Goal: Task Accomplishment & Management: Use online tool/utility

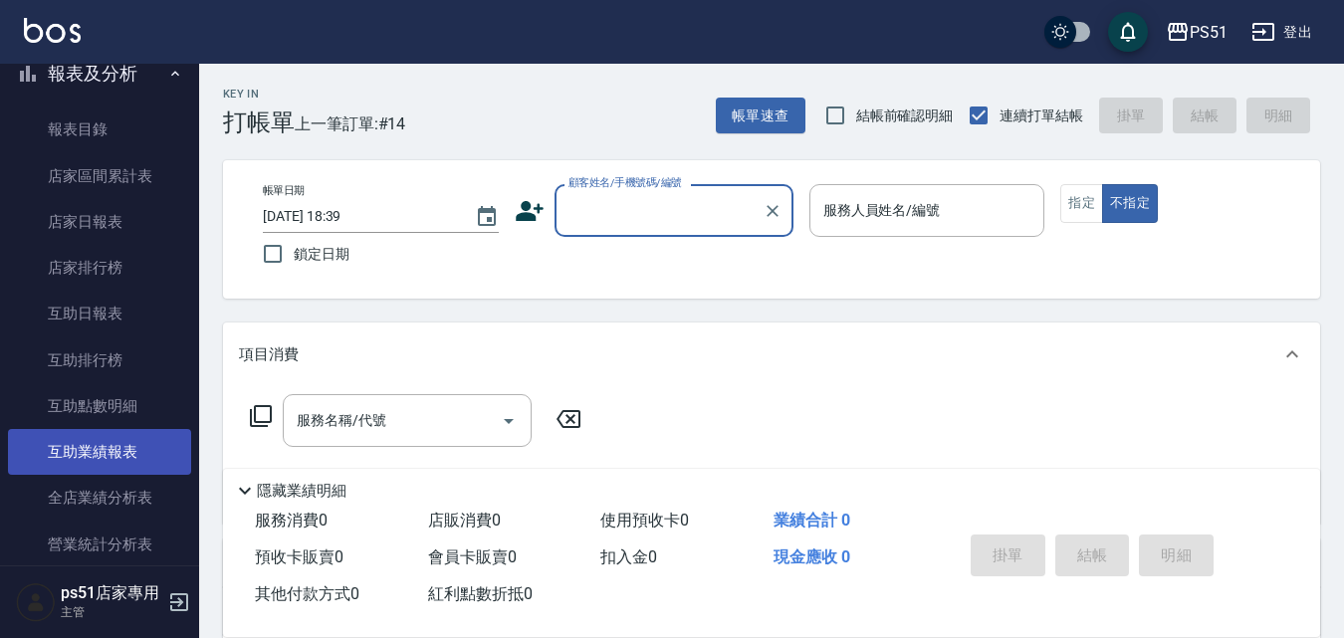
scroll to position [697, 0]
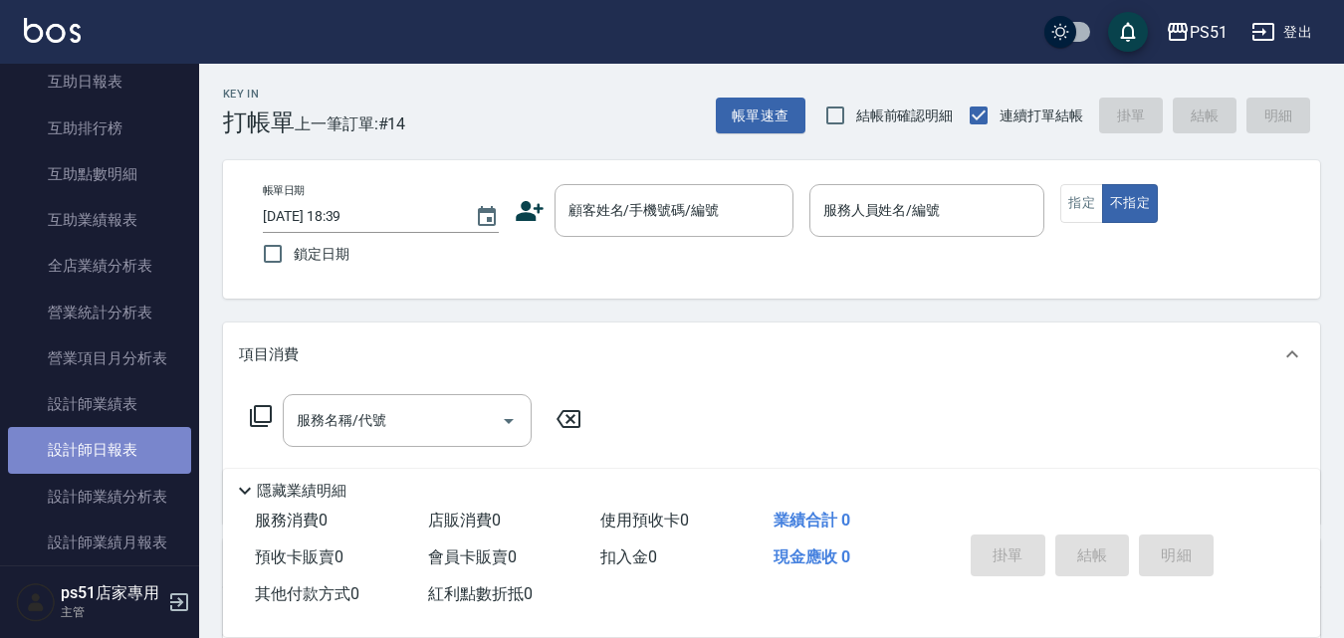
click at [138, 446] on link "設計師日報表" at bounding box center [99, 450] width 183 height 46
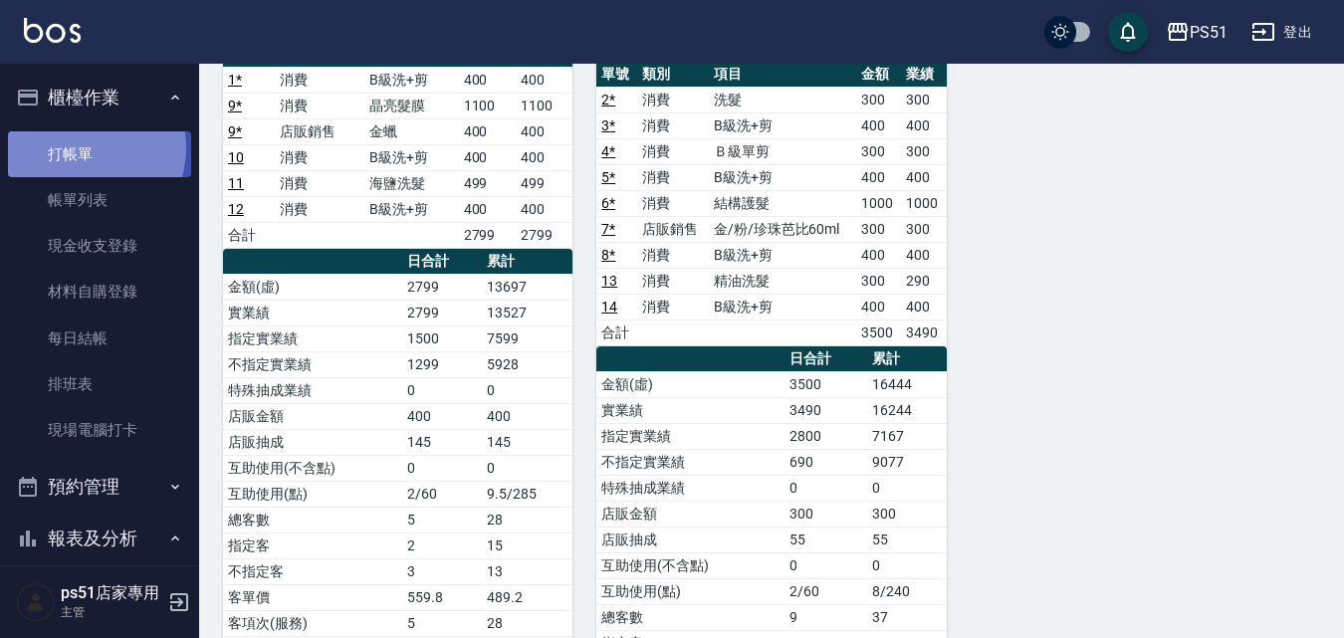
click at [83, 147] on link "打帳單" at bounding box center [99, 154] width 183 height 46
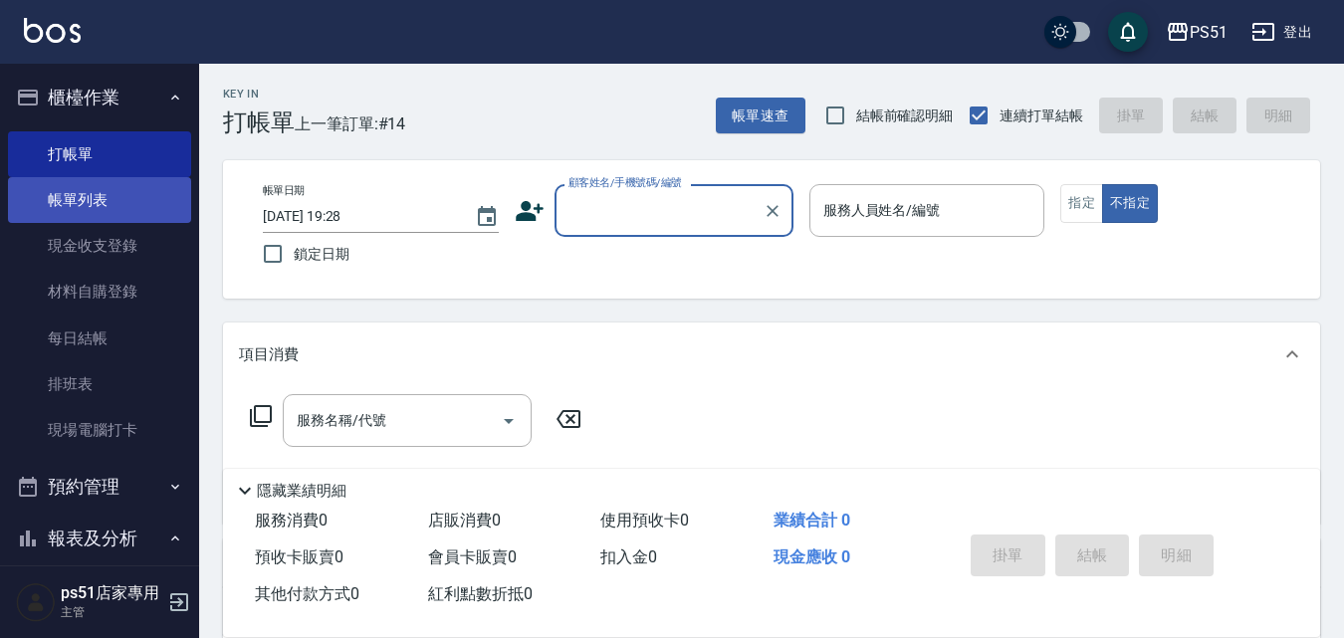
click at [111, 205] on link "帳單列表" at bounding box center [99, 200] width 183 height 46
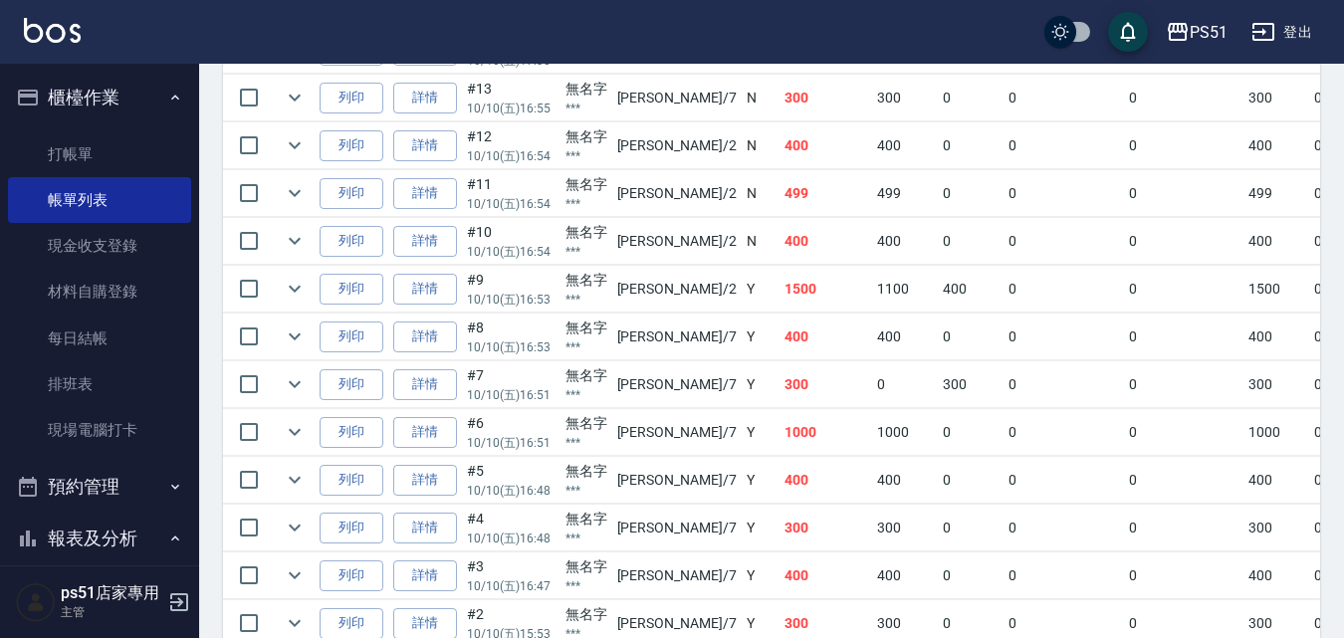
scroll to position [785, 0]
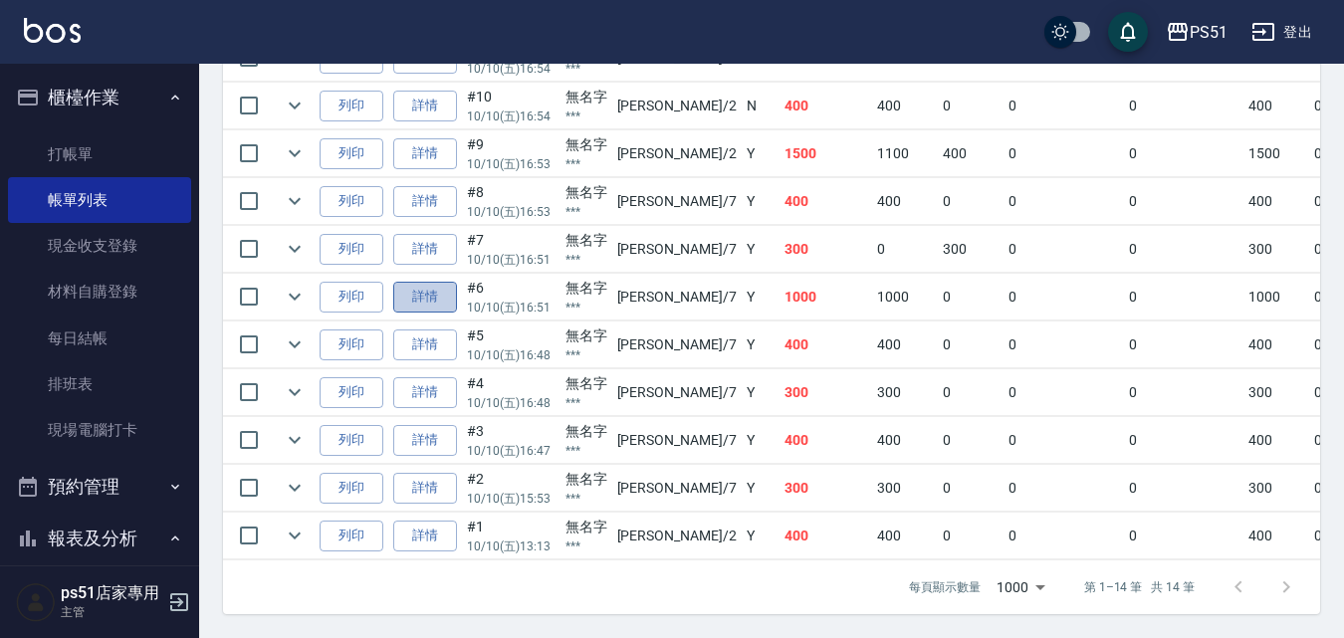
click at [444, 291] on link "詳情" at bounding box center [425, 297] width 64 height 31
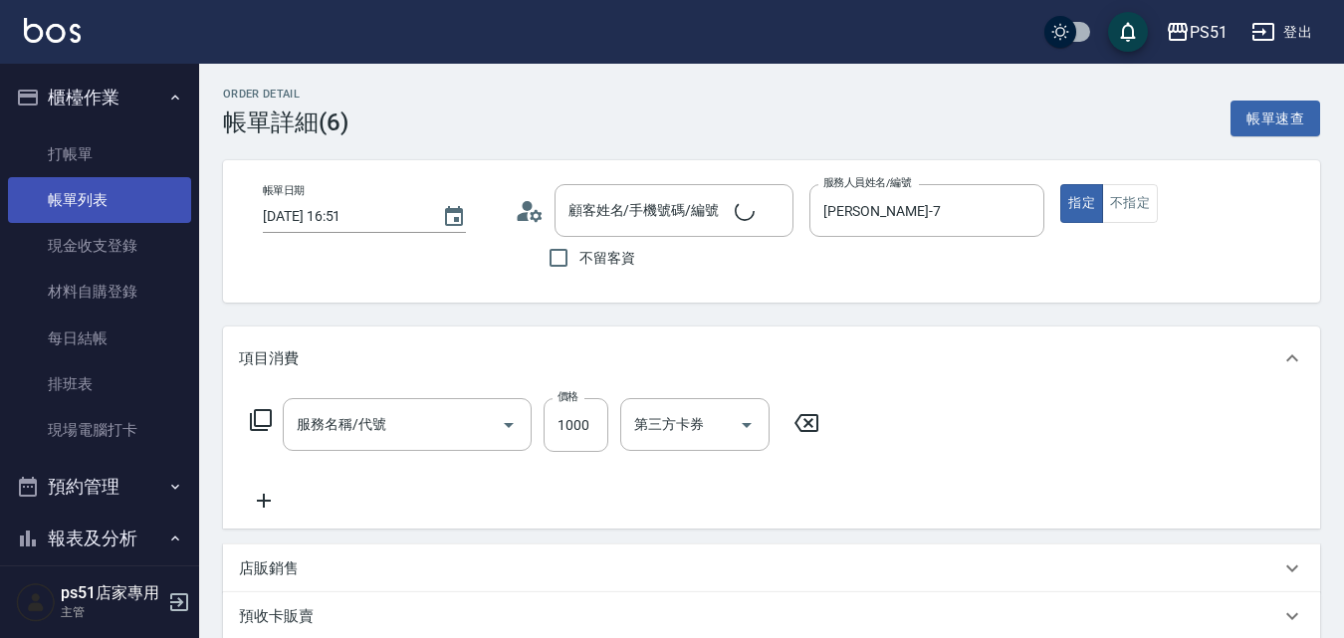
type input "[DATE] 16:51"
type input "[PERSON_NAME]-7"
type input "無名字/***/null"
type input "結構護髮(505)"
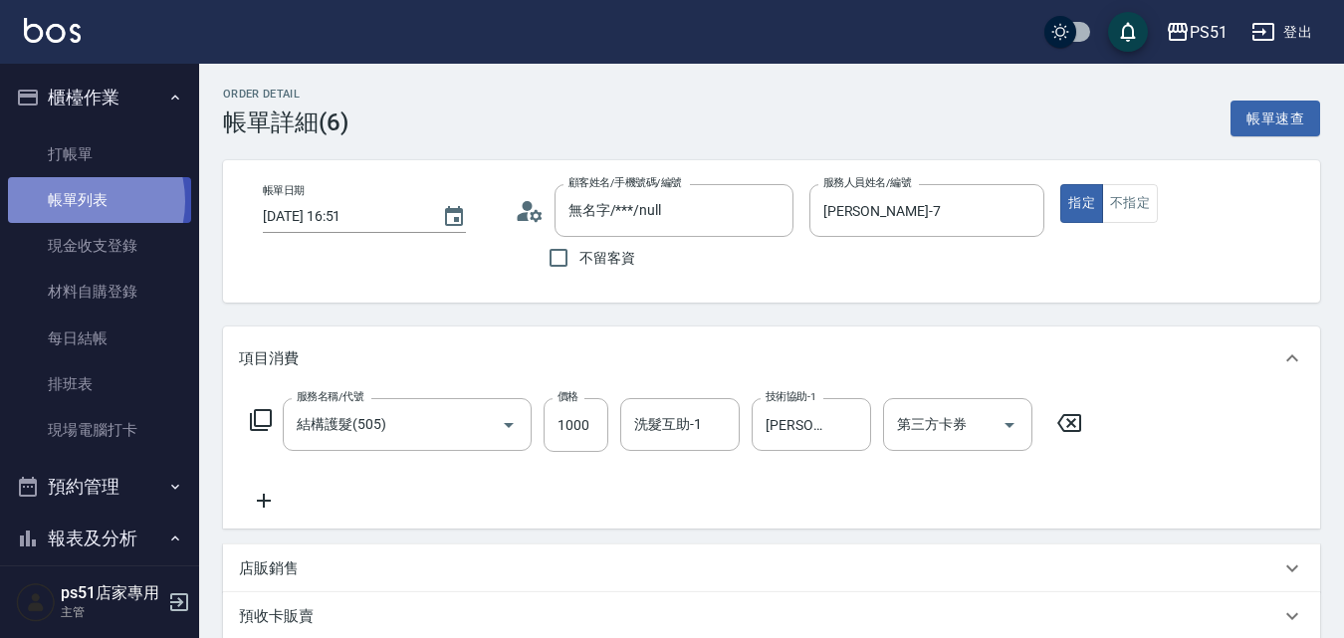
click at [76, 201] on link "帳單列表" at bounding box center [99, 200] width 183 height 46
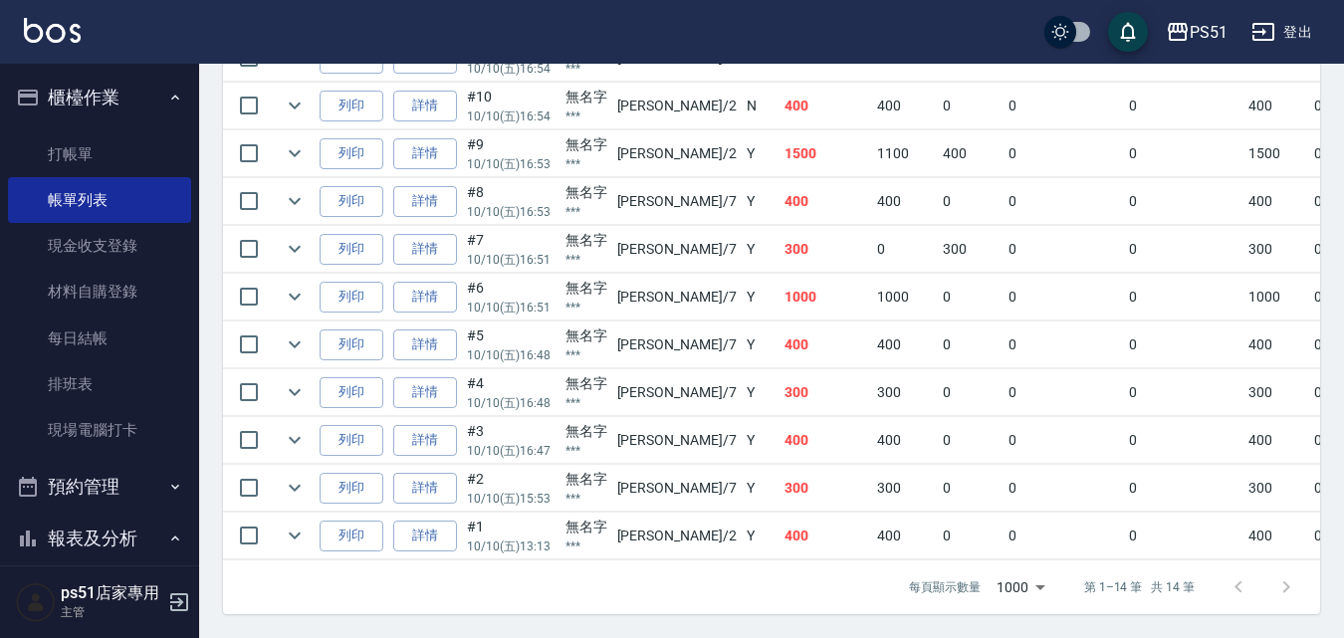
scroll to position [553, 0]
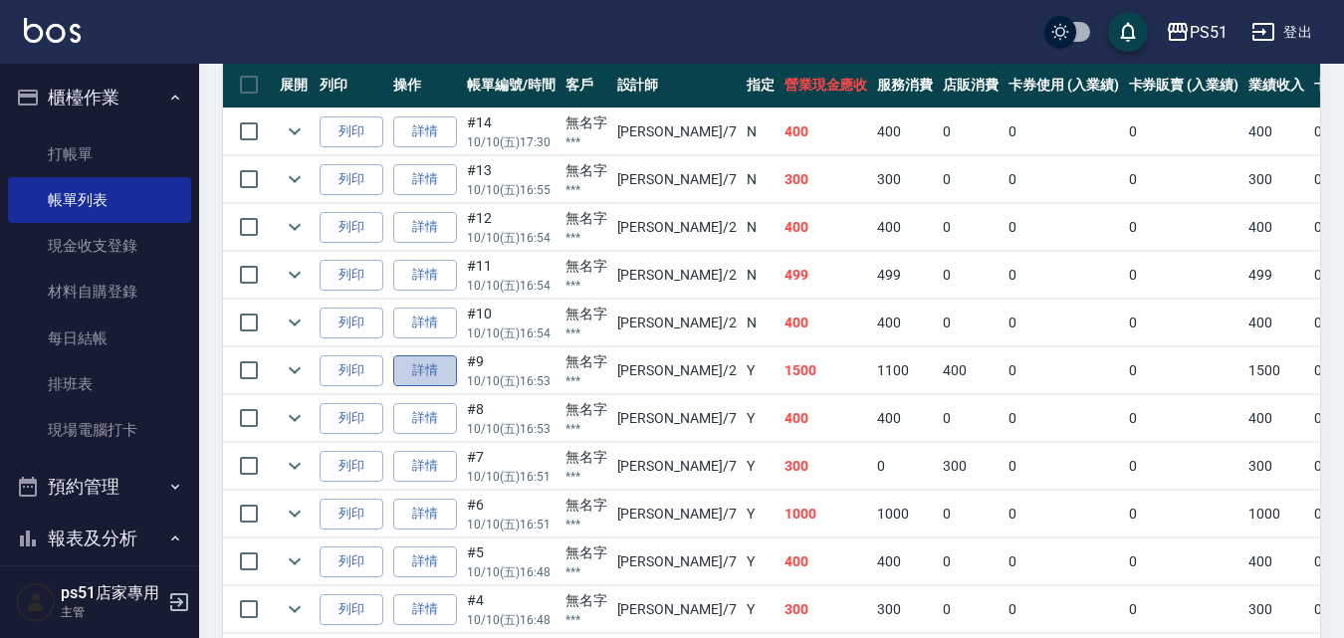
click at [435, 376] on link "詳情" at bounding box center [425, 370] width 64 height 31
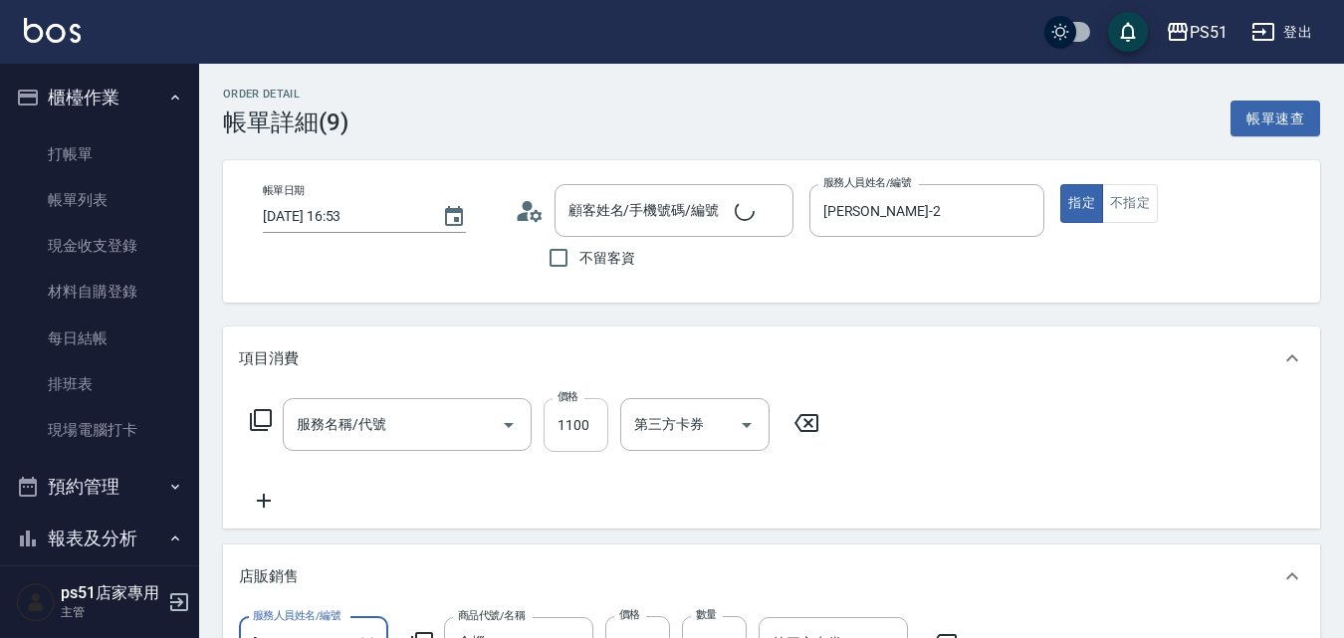
type input "[DATE] 16:53"
type input "[PERSON_NAME]-2"
type input "無名字/***/null"
click at [454, 428] on input "晶亮髮膜(506)" at bounding box center [379, 424] width 175 height 35
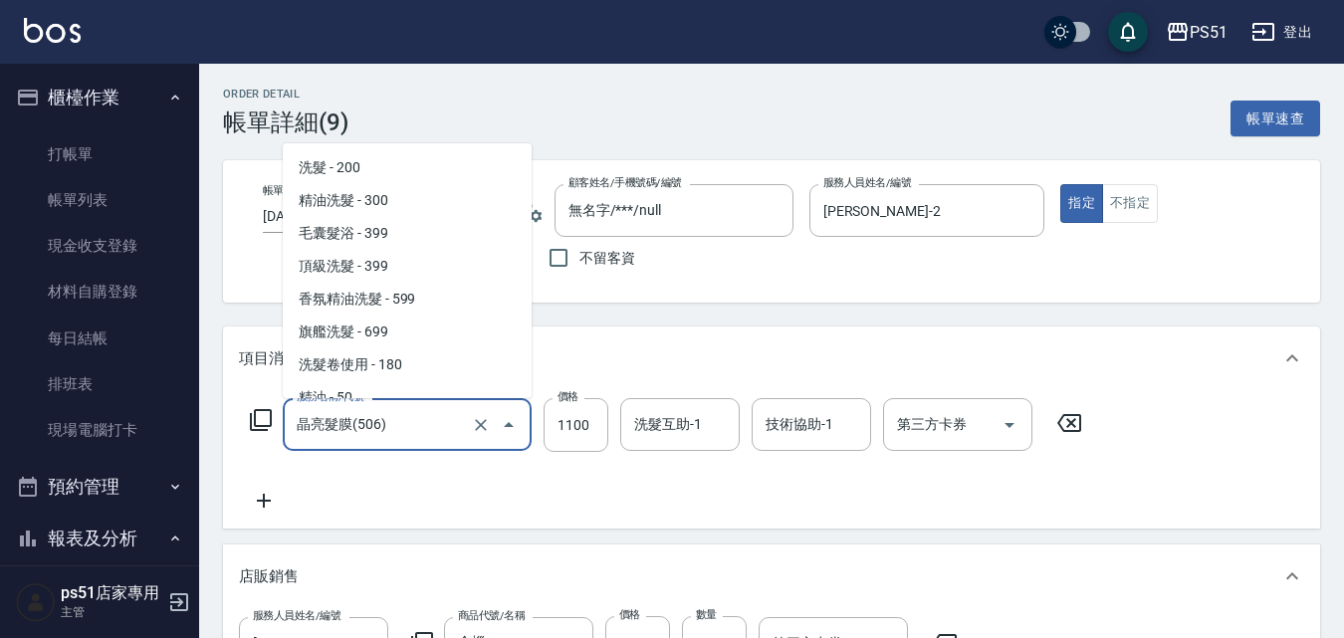
scroll to position [2074, 0]
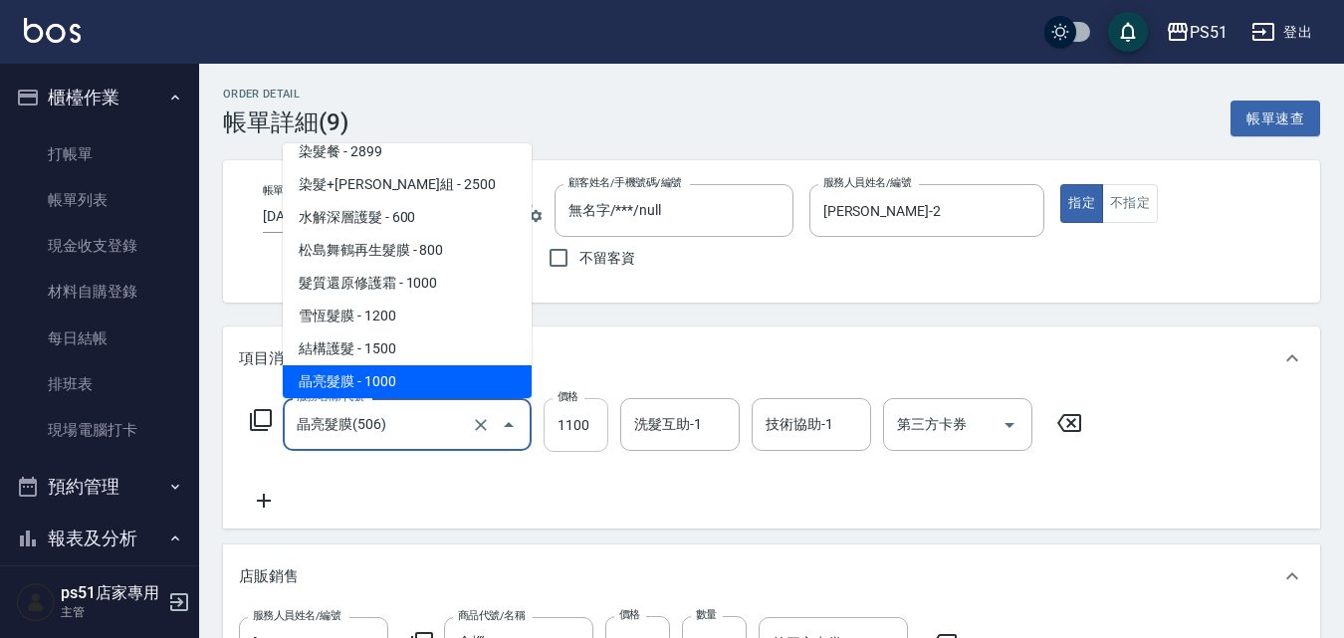
click at [560, 428] on input "1100" at bounding box center [576, 425] width 65 height 54
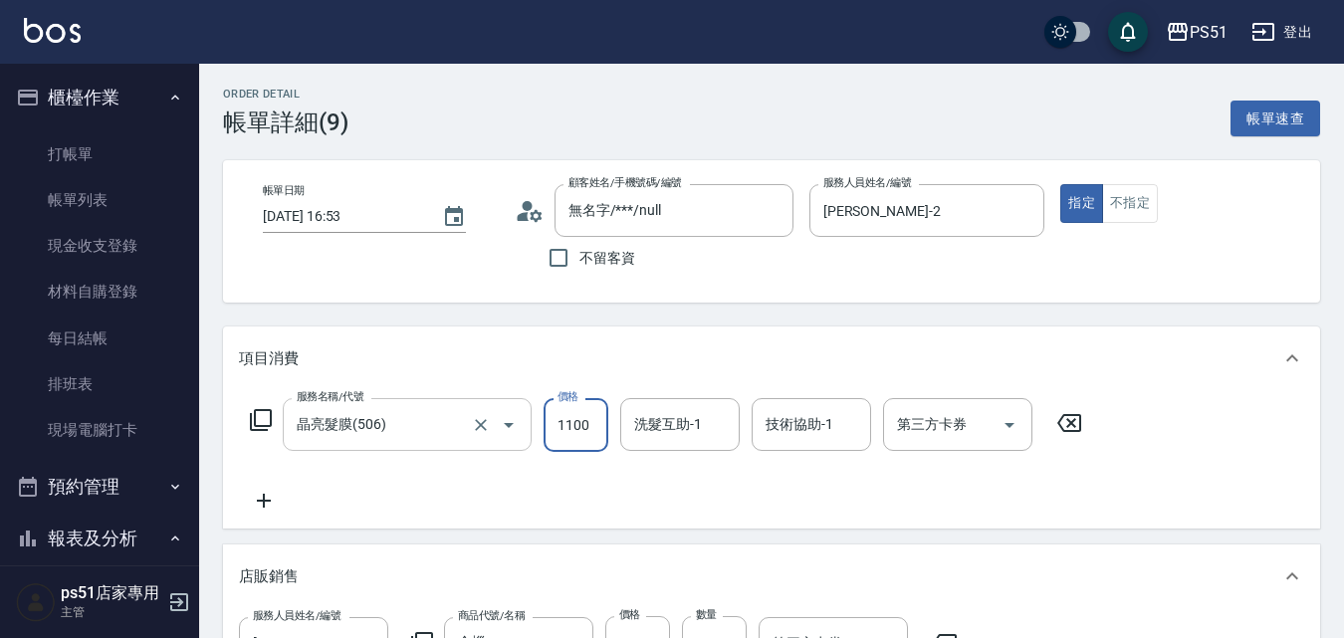
click at [409, 426] on input "晶亮髮膜(506)" at bounding box center [379, 424] width 175 height 35
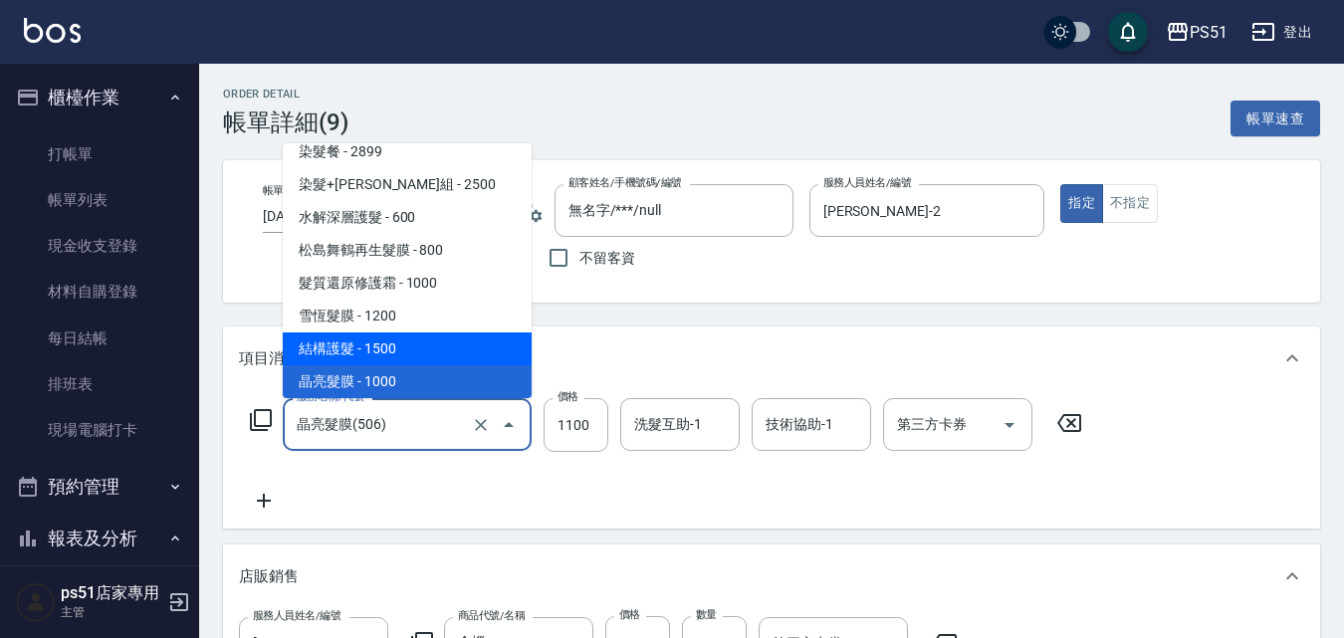
click at [441, 355] on span "結構護髮 - 1500" at bounding box center [407, 348] width 249 height 33
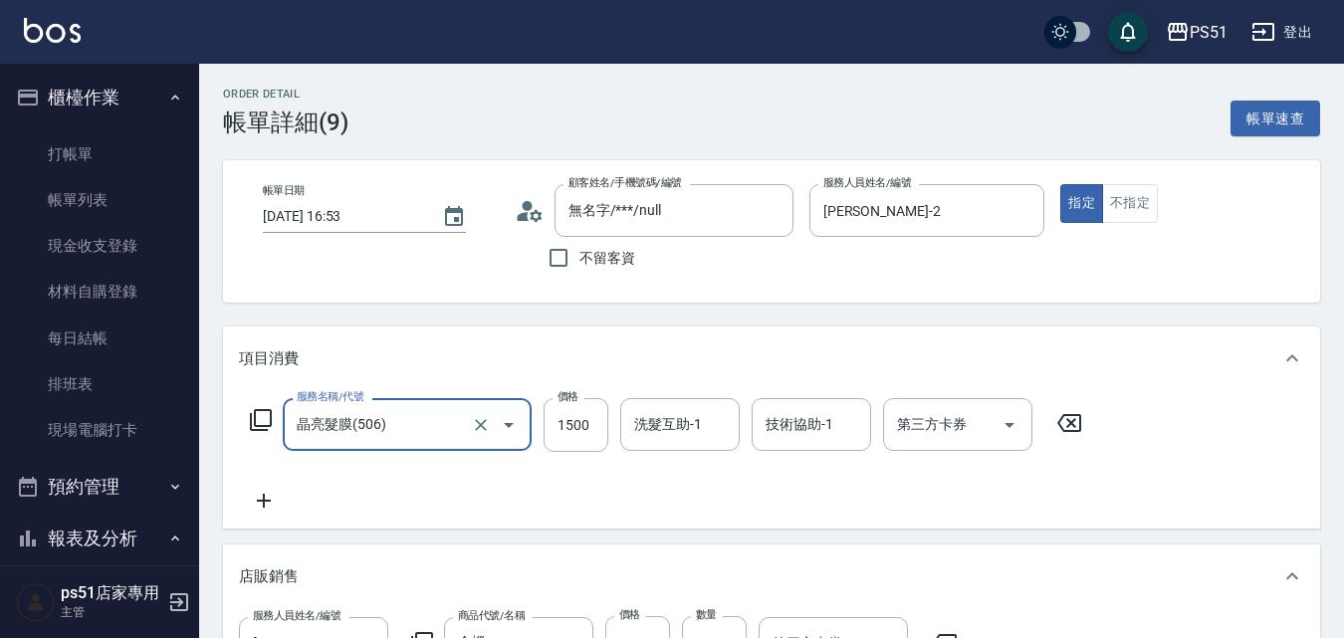
type input "結構護髮(505)"
type input "1500"
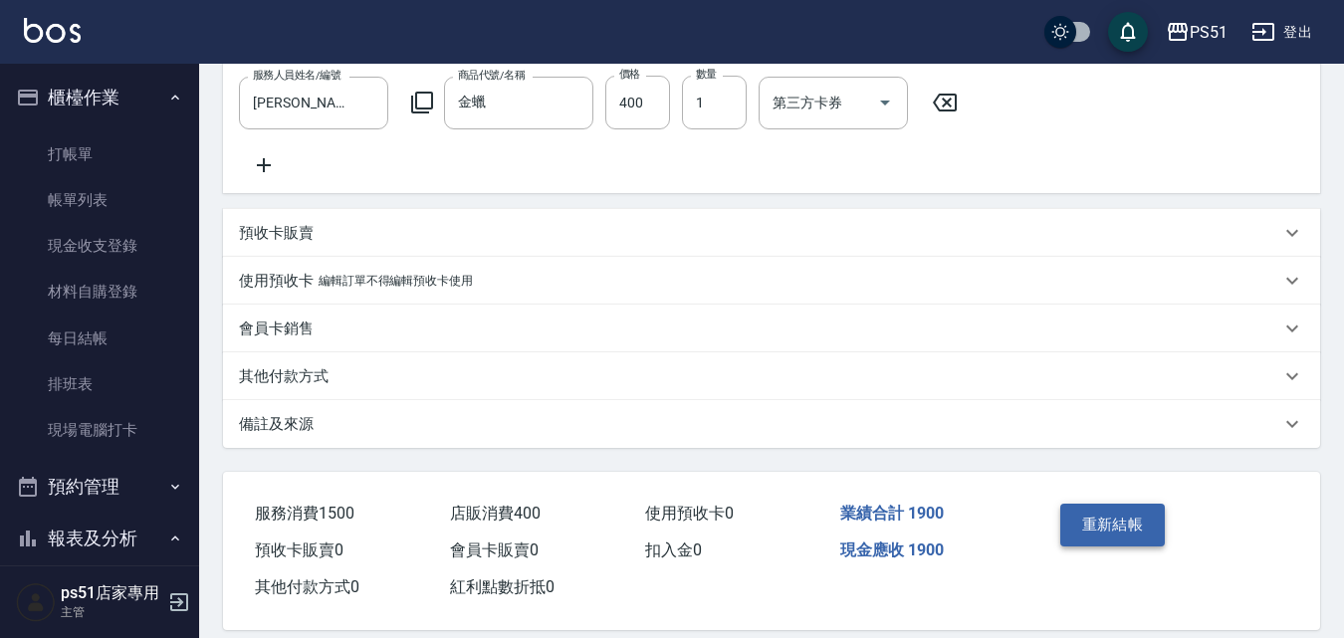
scroll to position [580, 0]
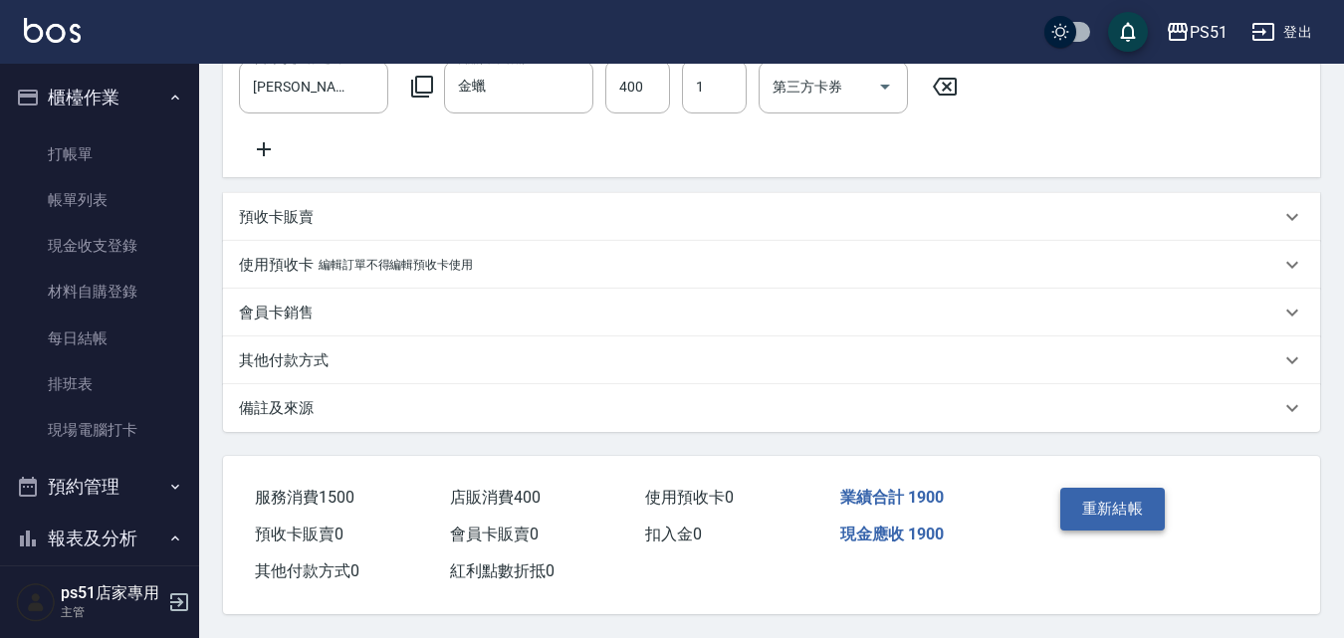
click at [1111, 500] on button "重新結帳" at bounding box center [1113, 509] width 106 height 42
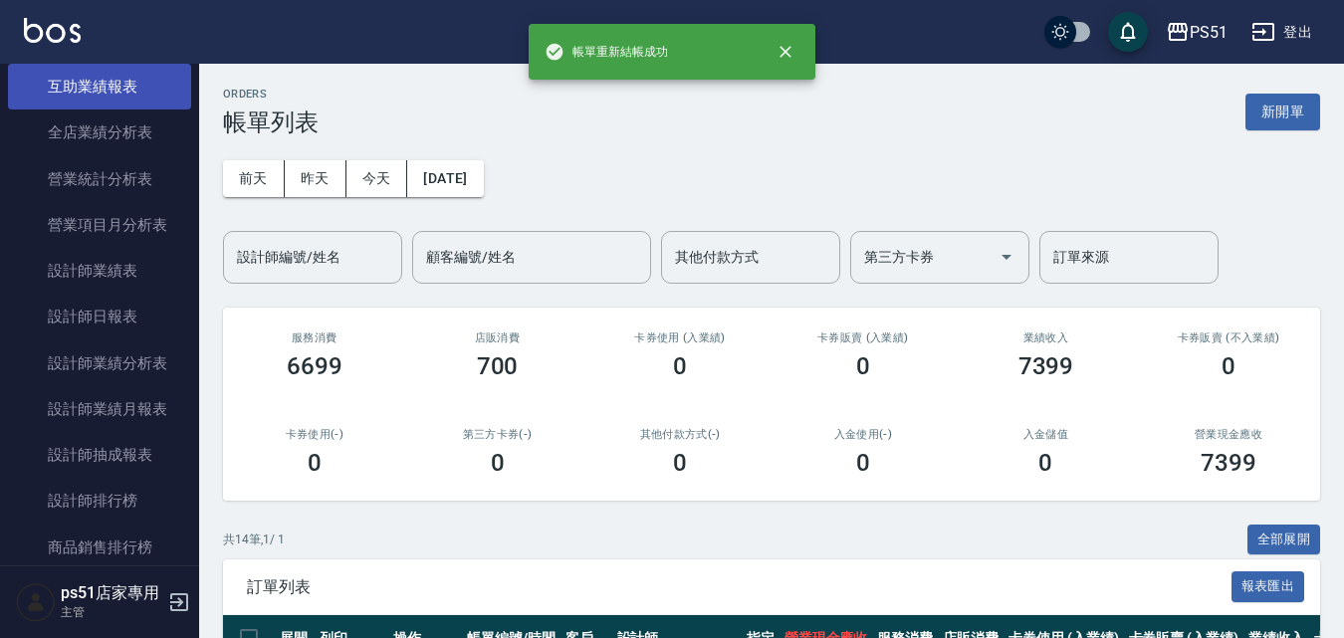
scroll to position [929, 0]
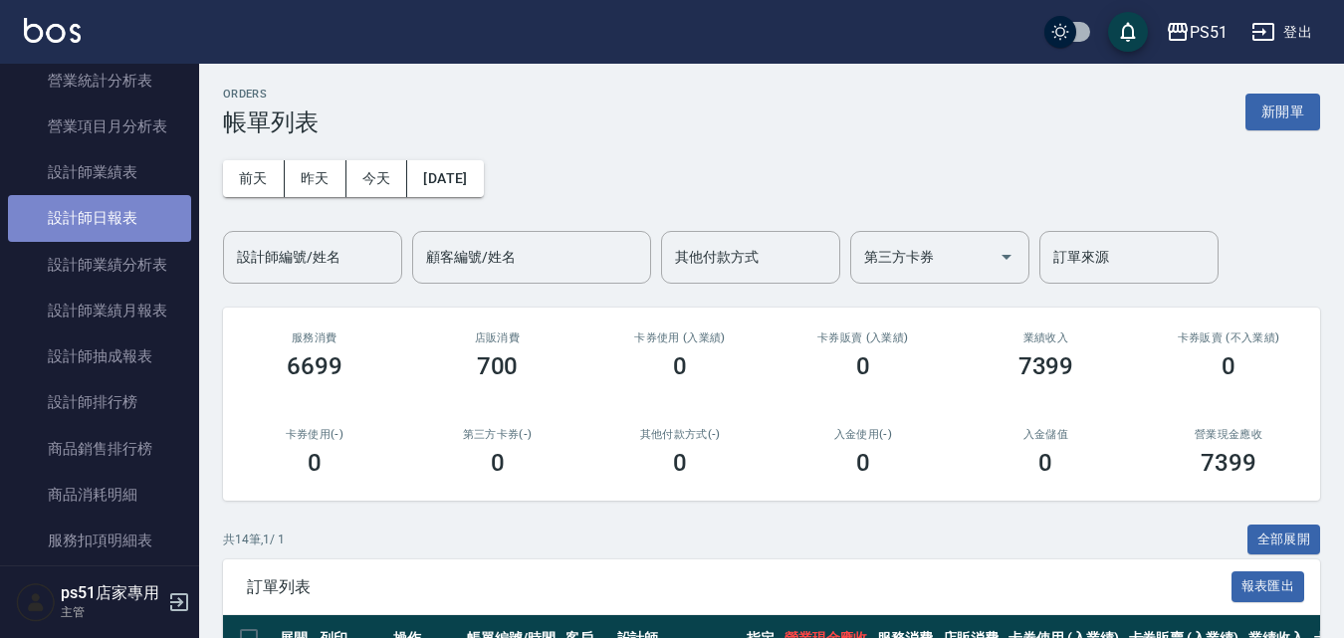
click at [123, 227] on link "設計師日報表" at bounding box center [99, 218] width 183 height 46
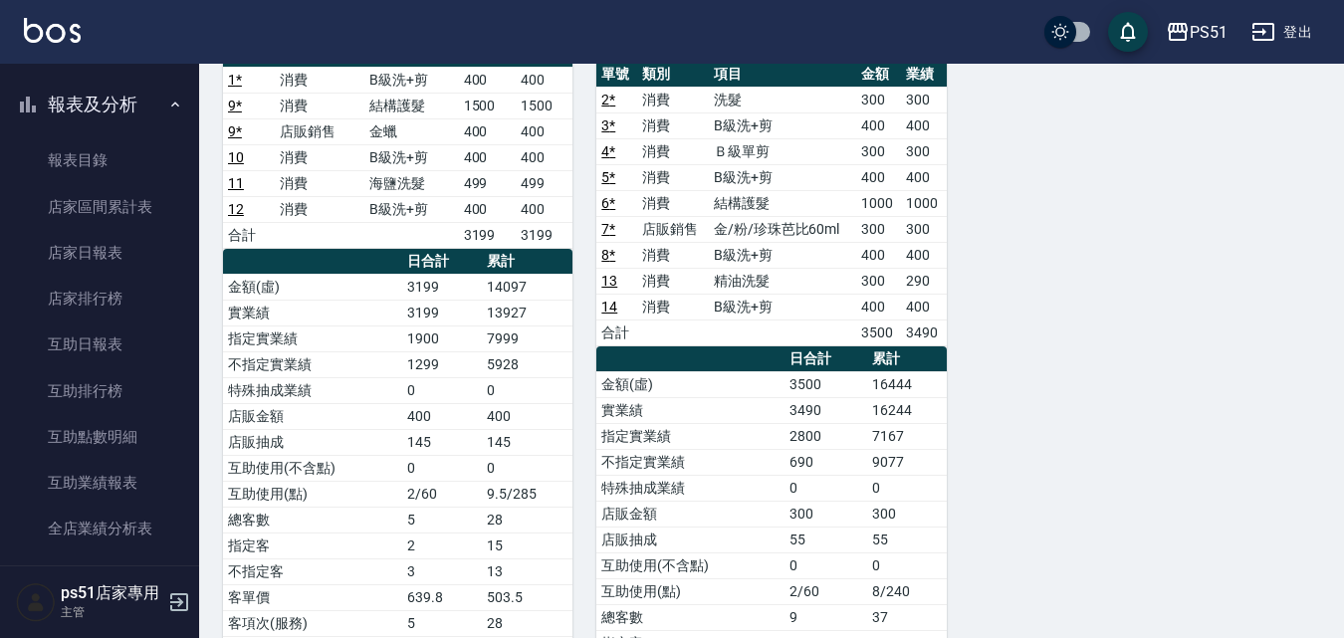
scroll to position [465, 0]
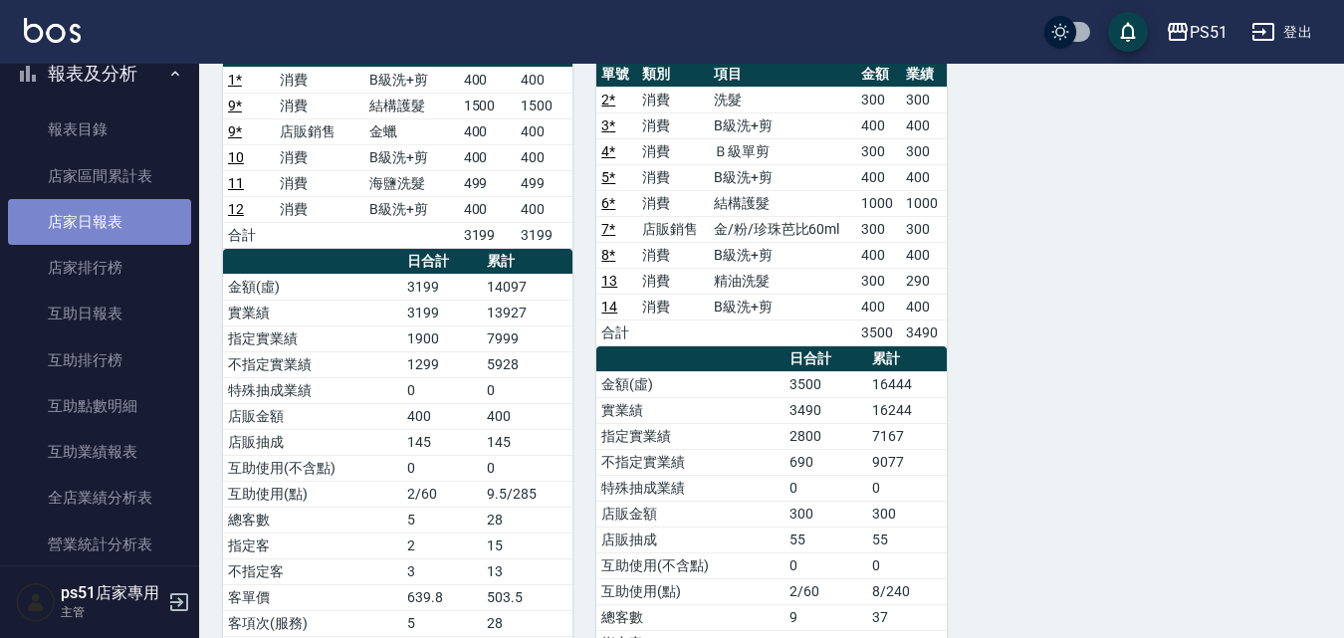
click at [155, 231] on link "店家日報表" at bounding box center [99, 222] width 183 height 46
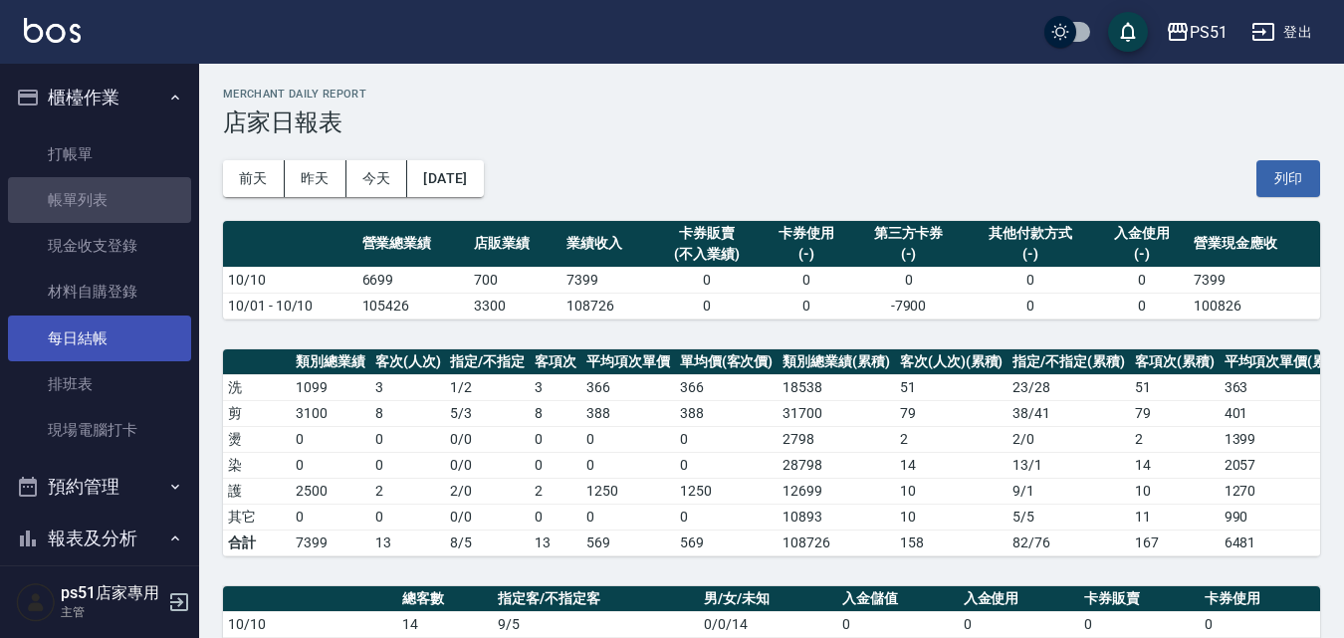
drag, startPoint x: 113, startPoint y: 187, endPoint x: 117, endPoint y: 334, distance: 147.4
click at [112, 186] on link "帳單列表" at bounding box center [99, 200] width 183 height 46
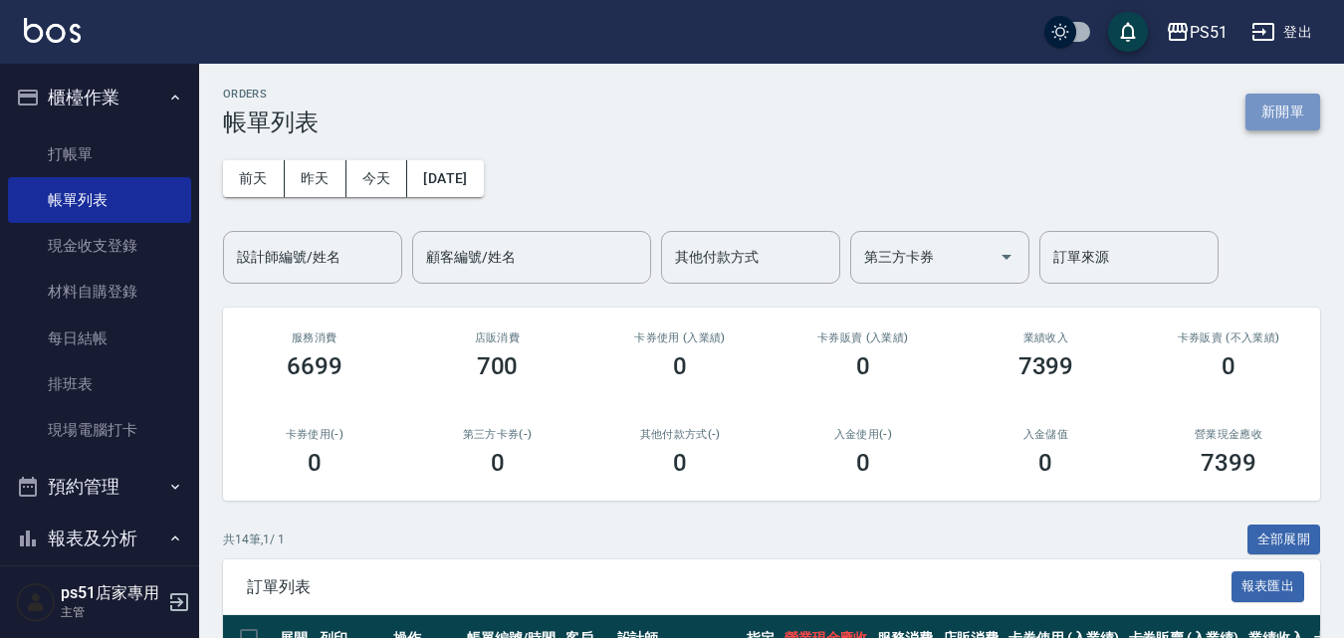
click at [1299, 118] on button "新開單" at bounding box center [1282, 112] width 75 height 37
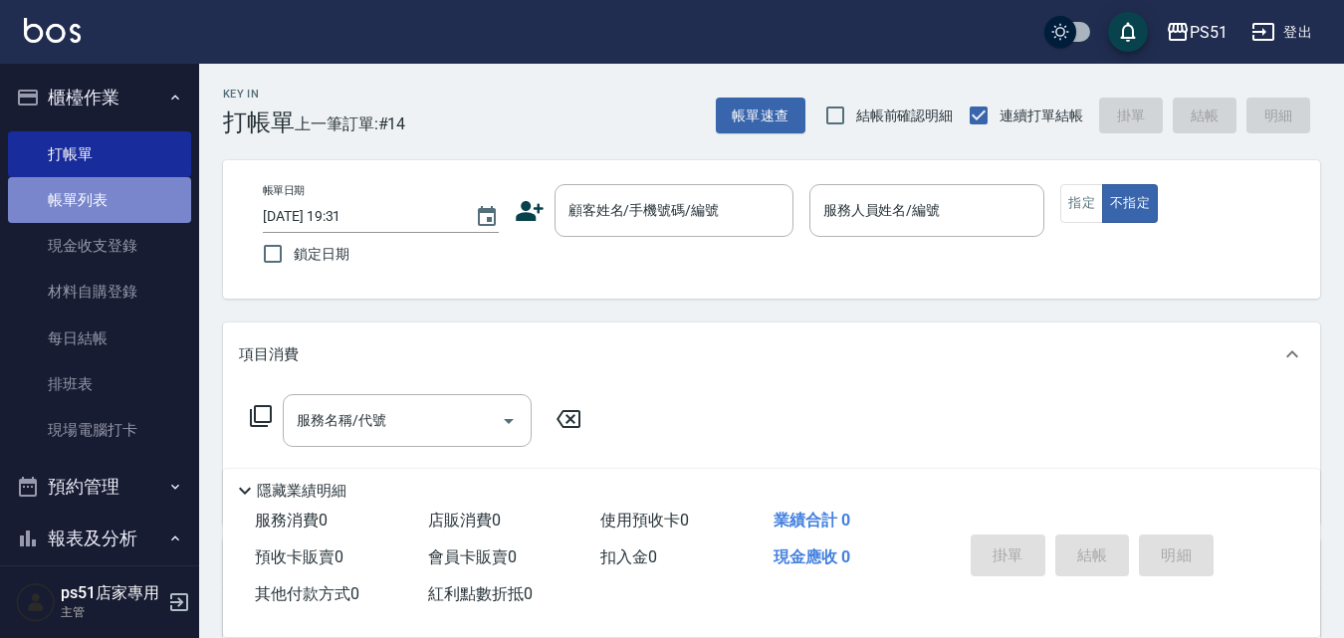
click at [135, 215] on link "帳單列表" at bounding box center [99, 200] width 183 height 46
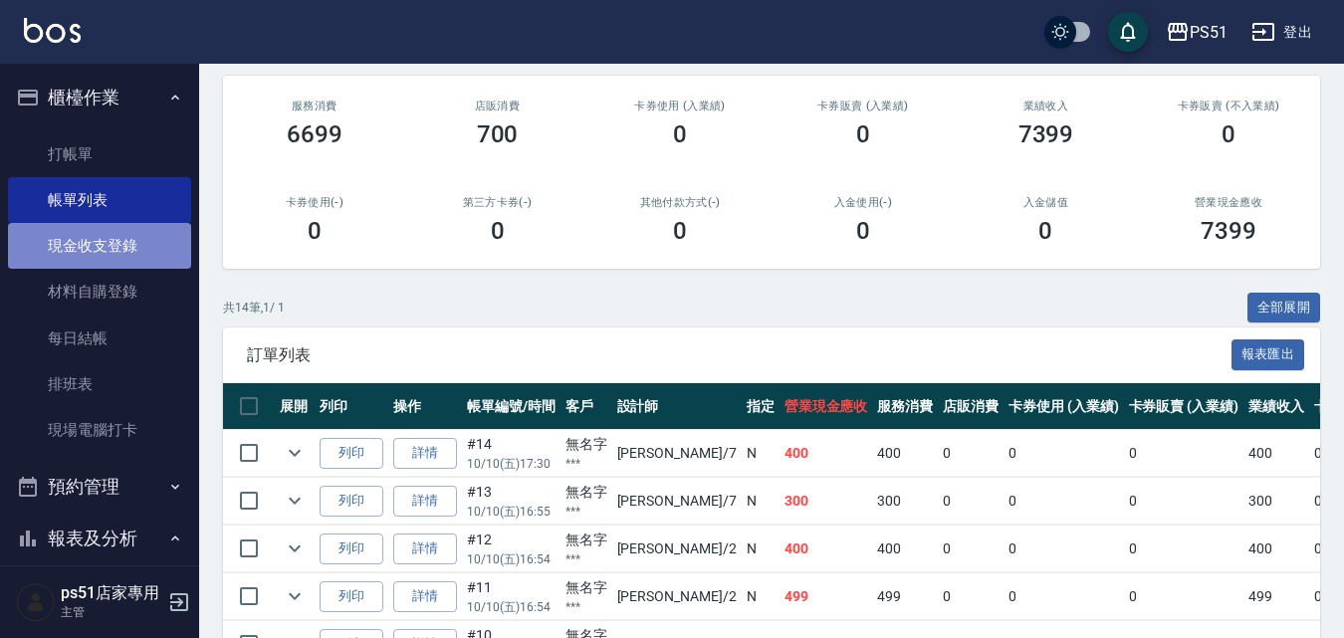
click at [131, 258] on link "現金收支登錄" at bounding box center [99, 246] width 183 height 46
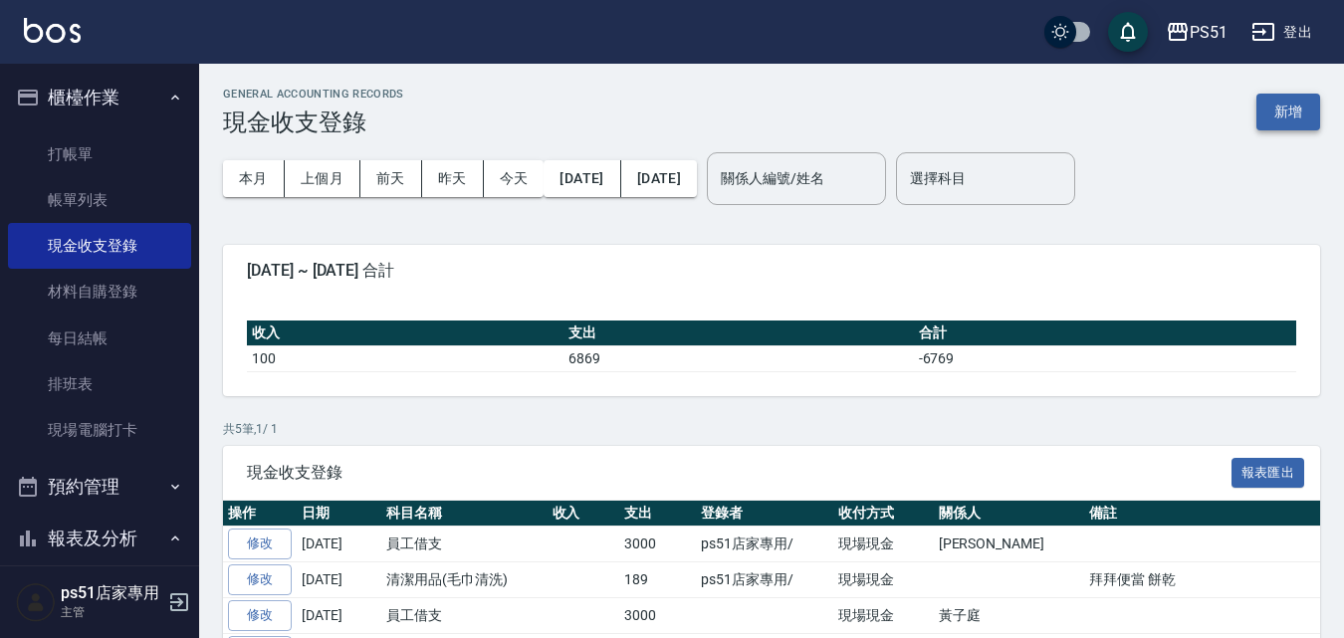
click at [1287, 109] on button "新增" at bounding box center [1288, 112] width 64 height 37
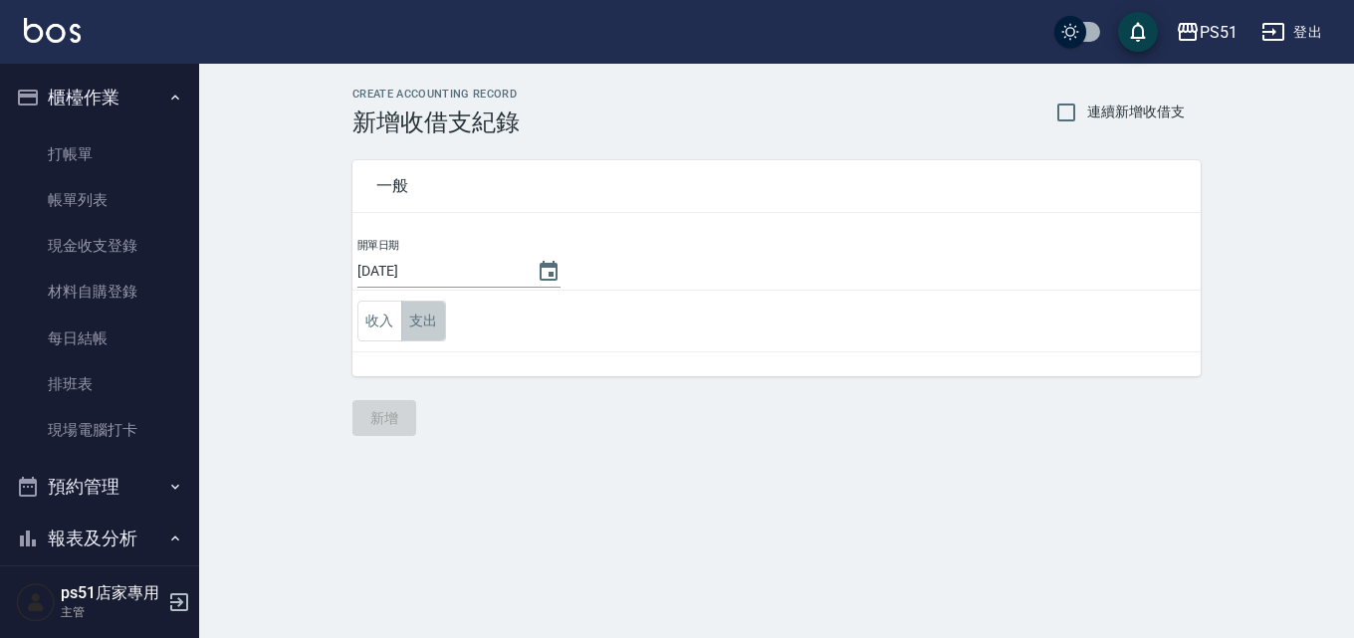
click at [434, 322] on button "支出" at bounding box center [423, 321] width 45 height 41
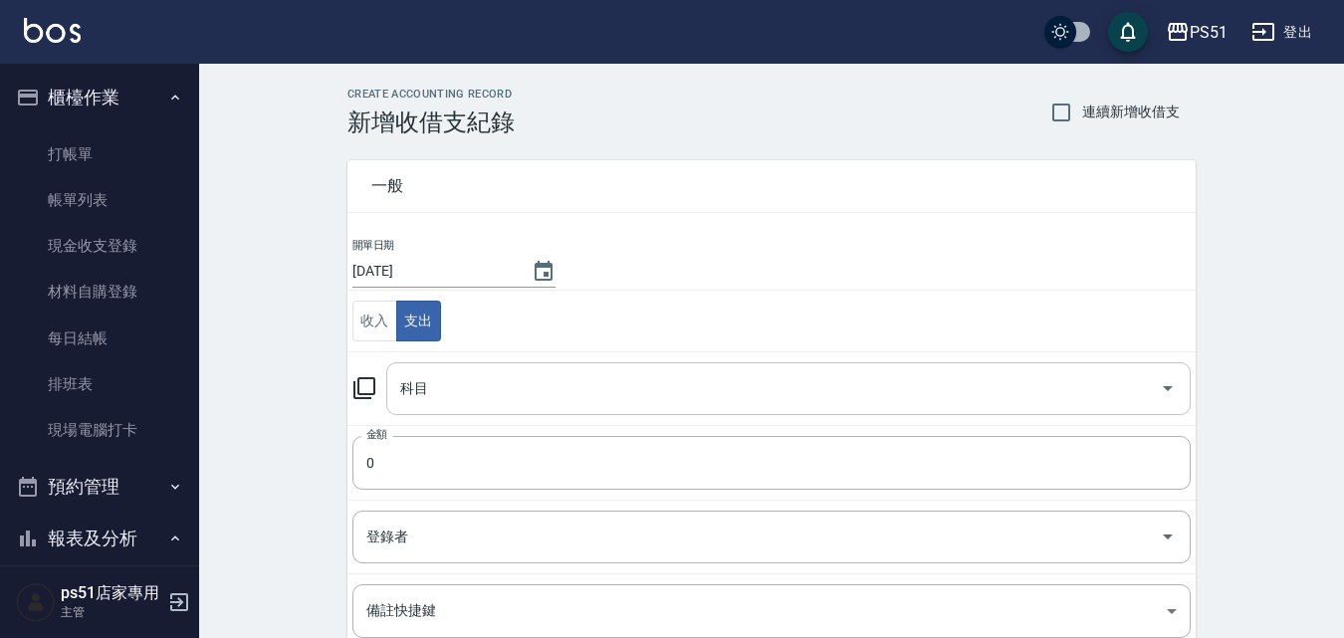
click at [501, 387] on input "科目" at bounding box center [773, 388] width 757 height 35
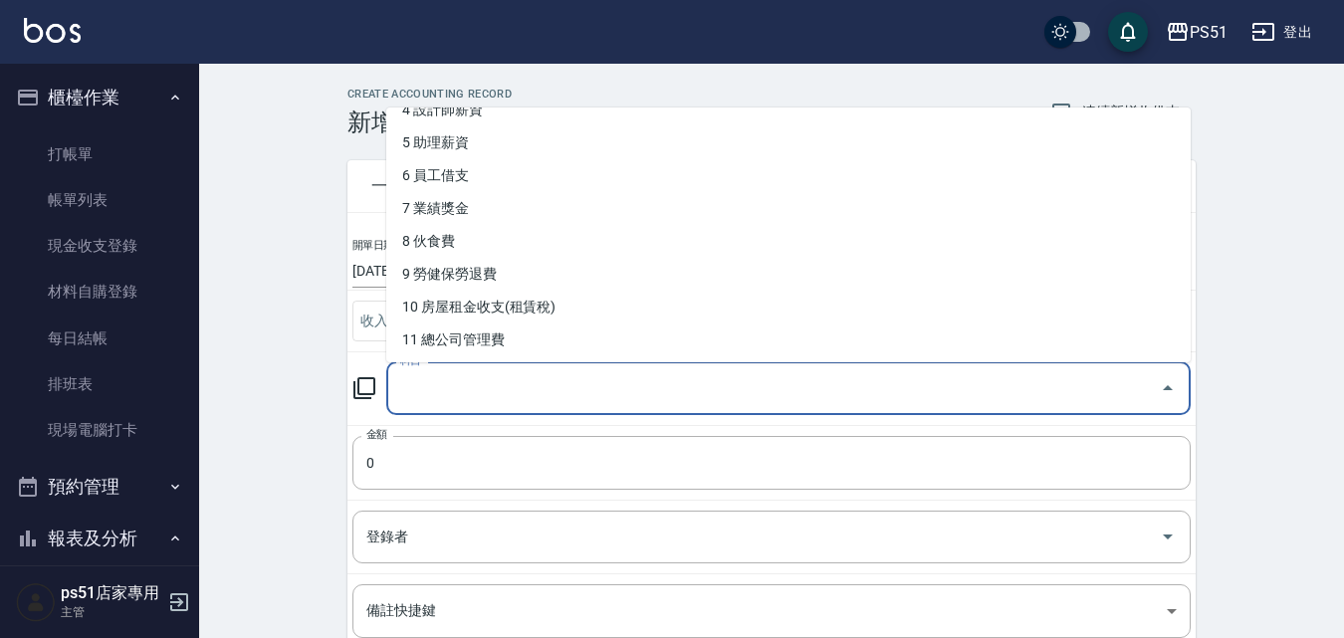
scroll to position [25, 0]
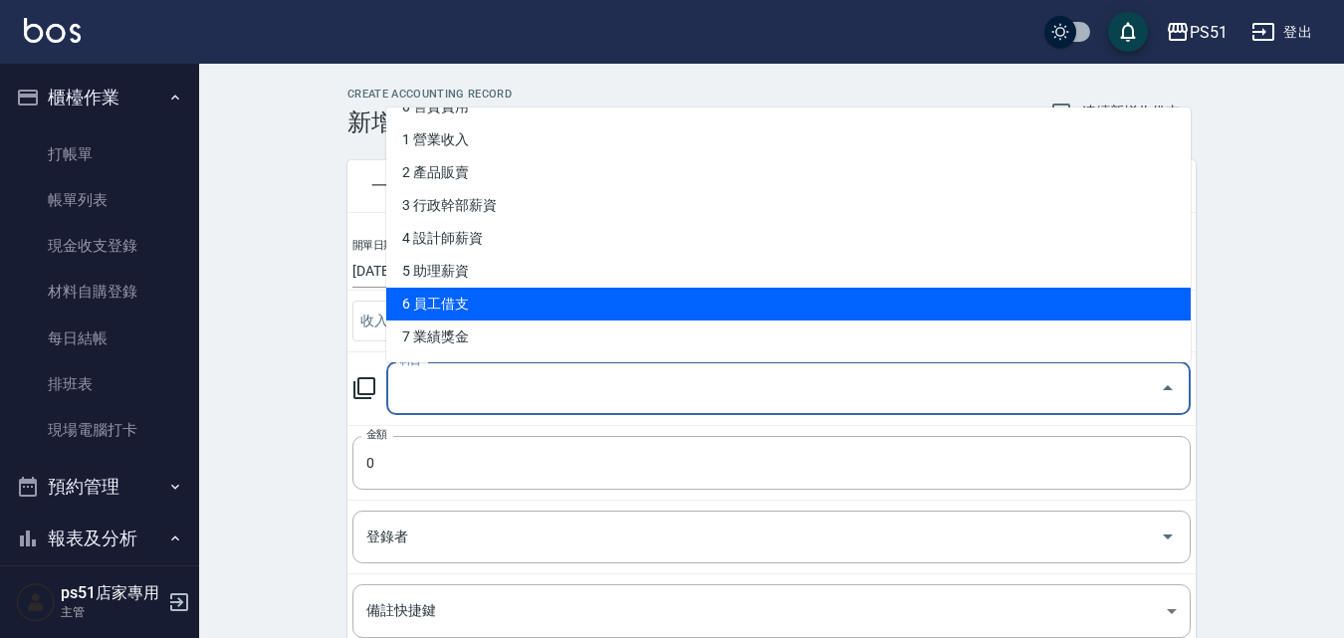
click at [554, 290] on li "6 員工借支" at bounding box center [788, 304] width 804 height 33
type input "6 員工借支"
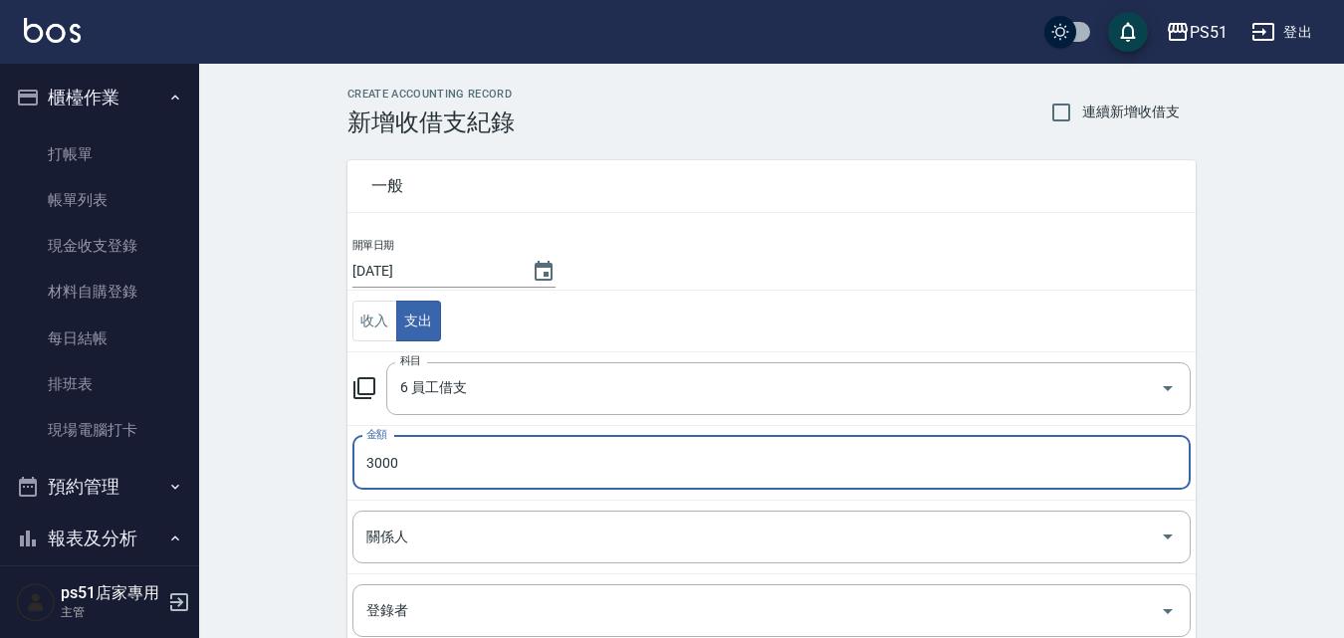
scroll to position [232, 0]
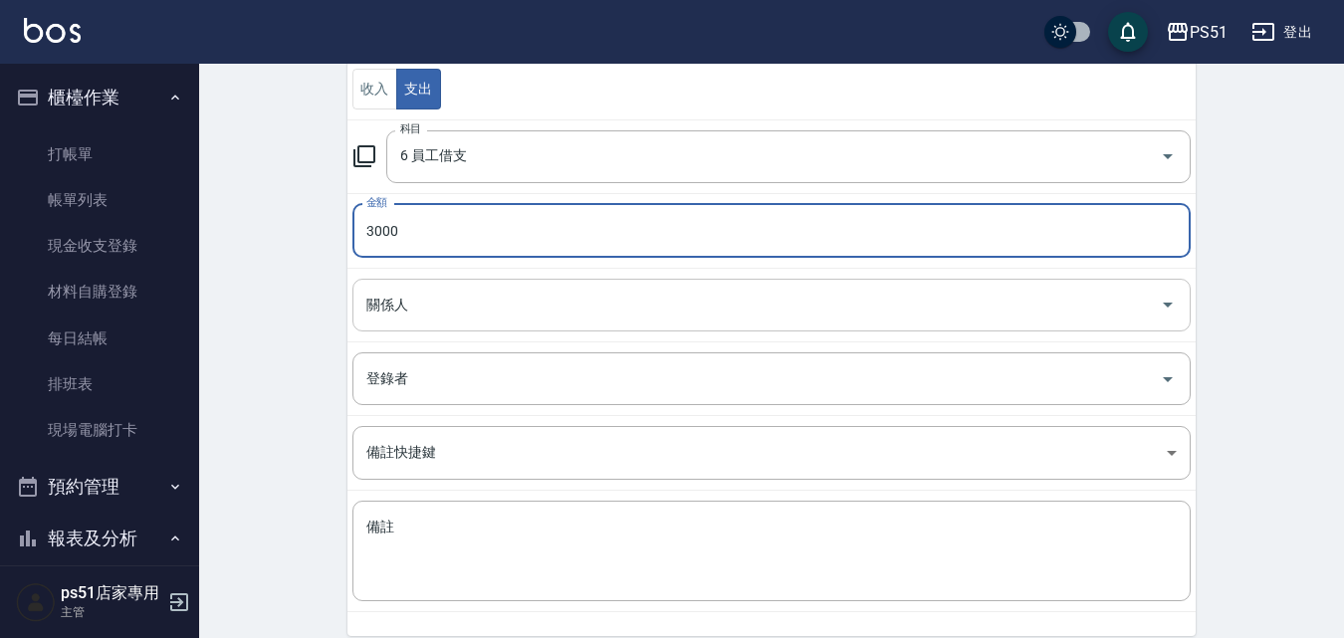
type input "3000"
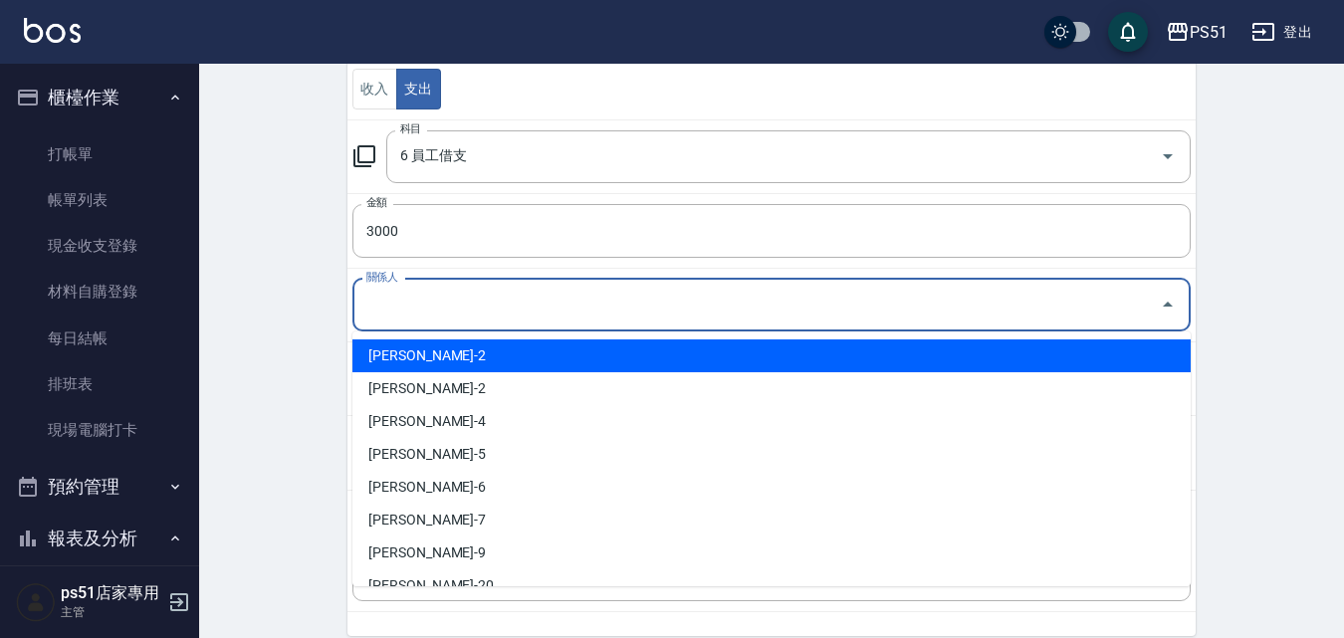
click at [509, 297] on input "關係人" at bounding box center [756, 305] width 790 height 35
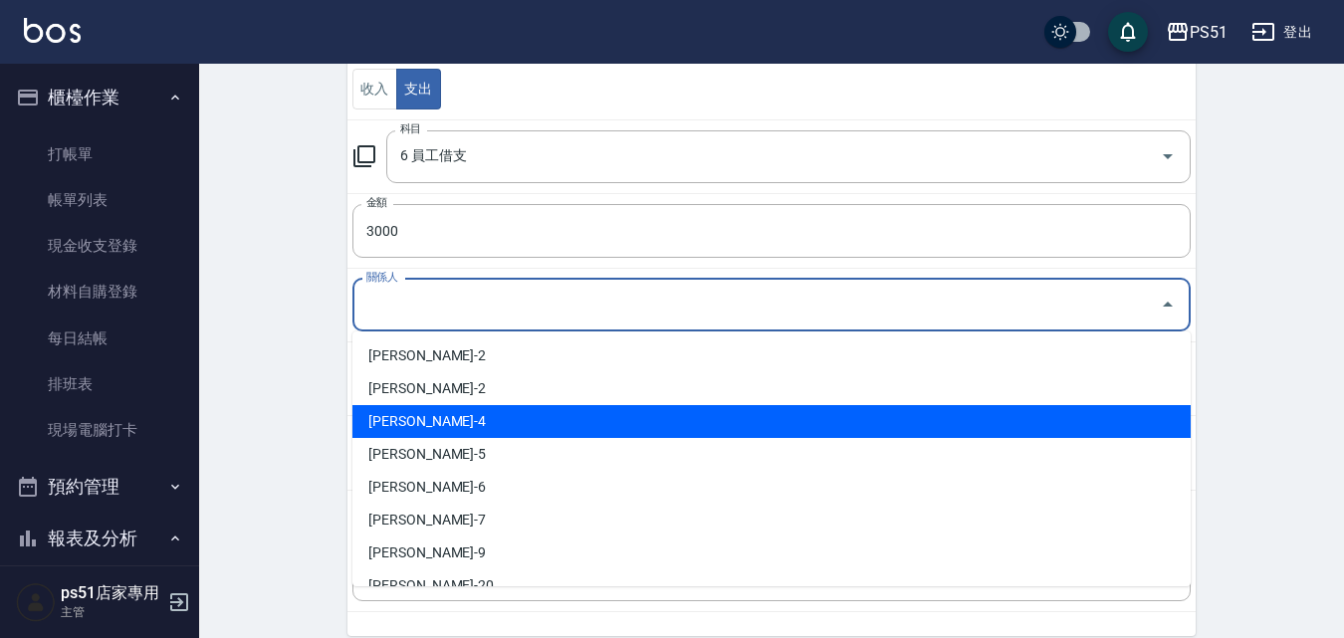
click at [484, 406] on li "[PERSON_NAME]-4" at bounding box center [771, 421] width 838 height 33
type input "[PERSON_NAME]-4"
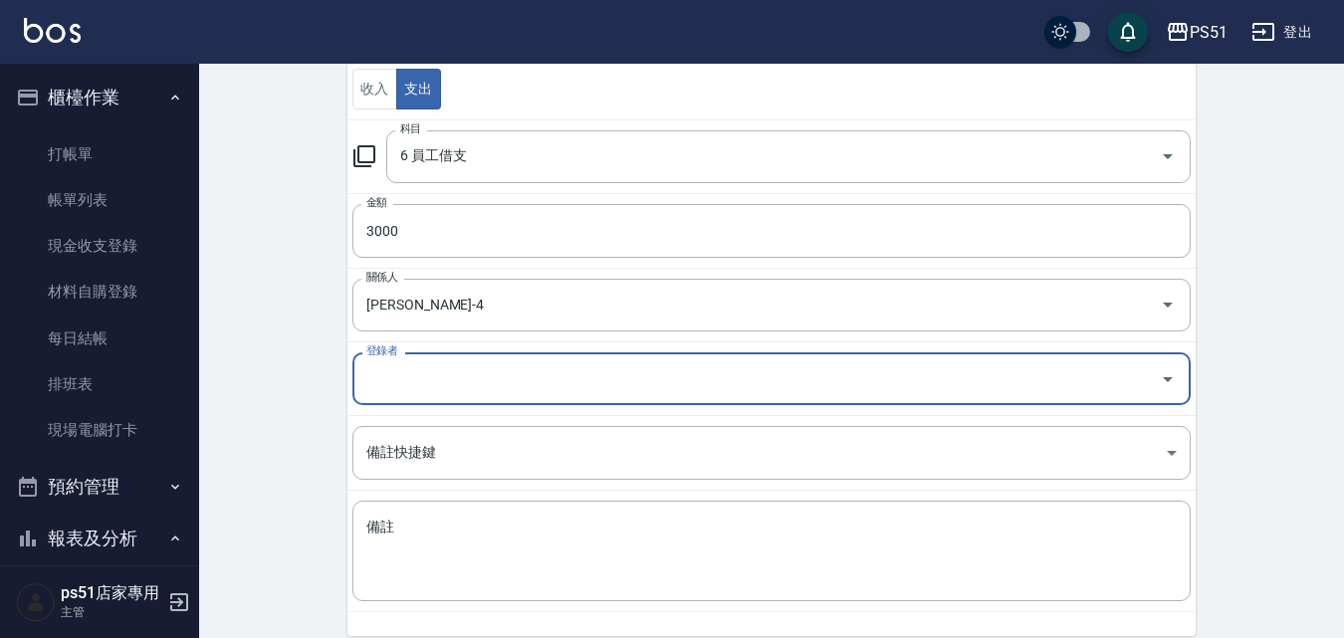
click at [455, 375] on input "登錄者" at bounding box center [756, 378] width 790 height 35
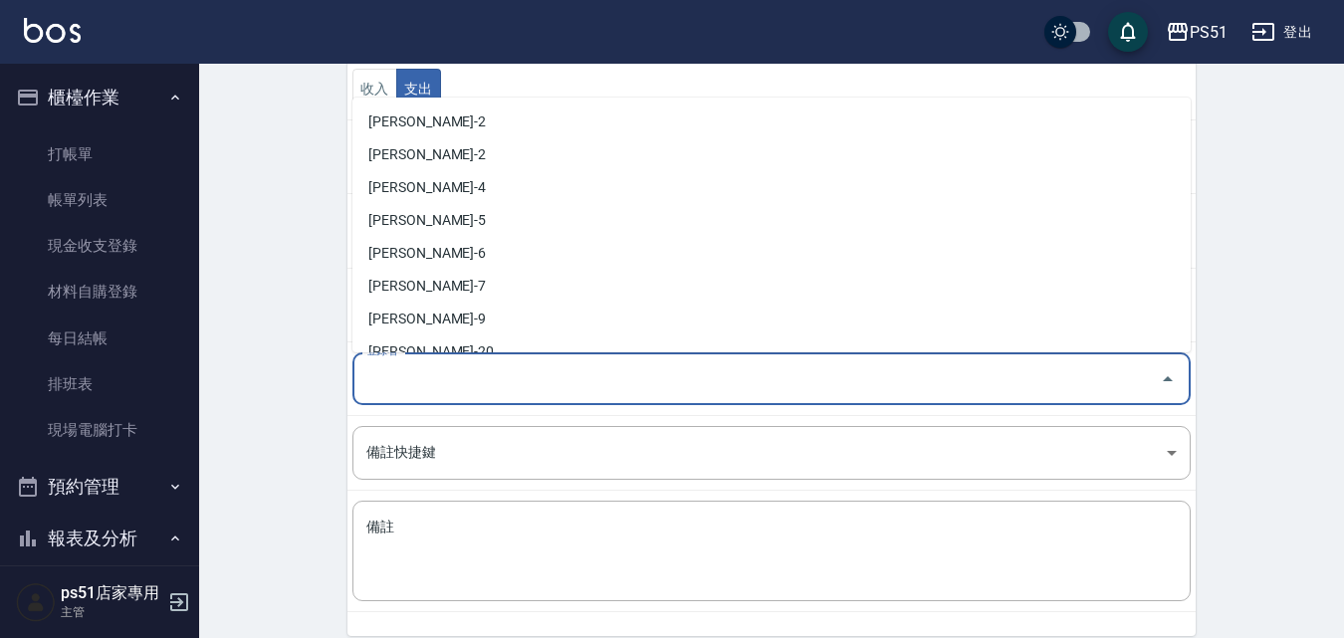
scroll to position [451, 0]
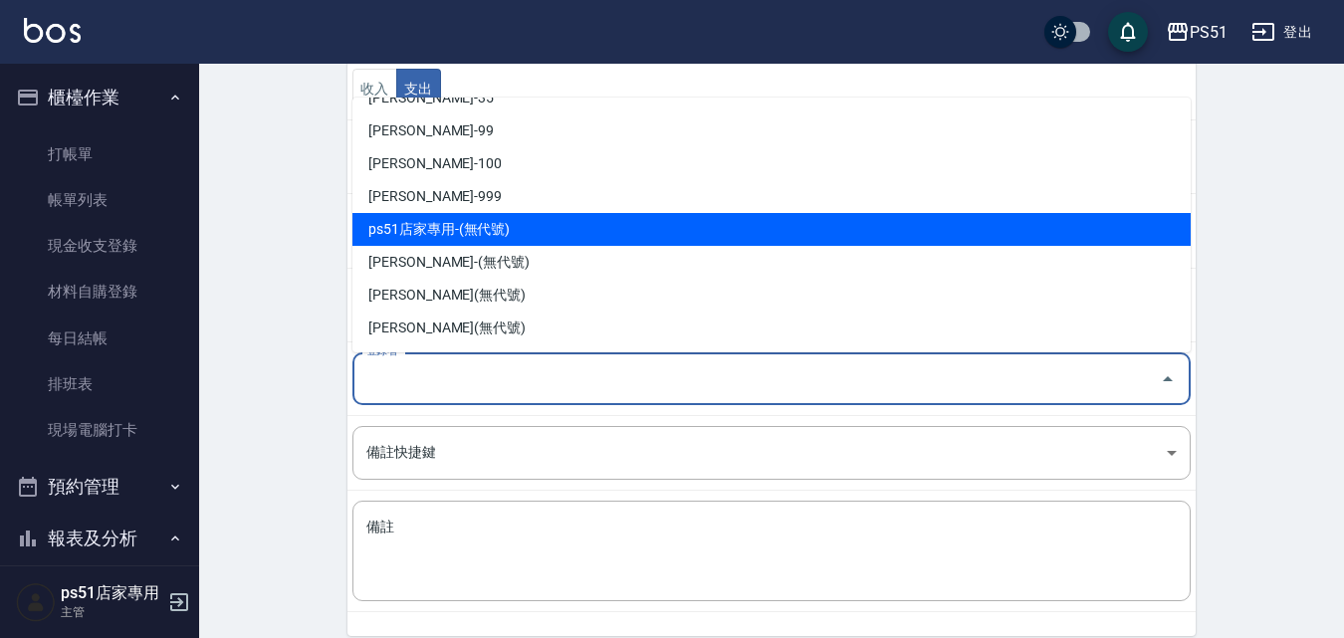
click at [479, 242] on li "ps51店家專用-(無代號)" at bounding box center [771, 229] width 838 height 33
type input "ps51店家專用-(無代號)"
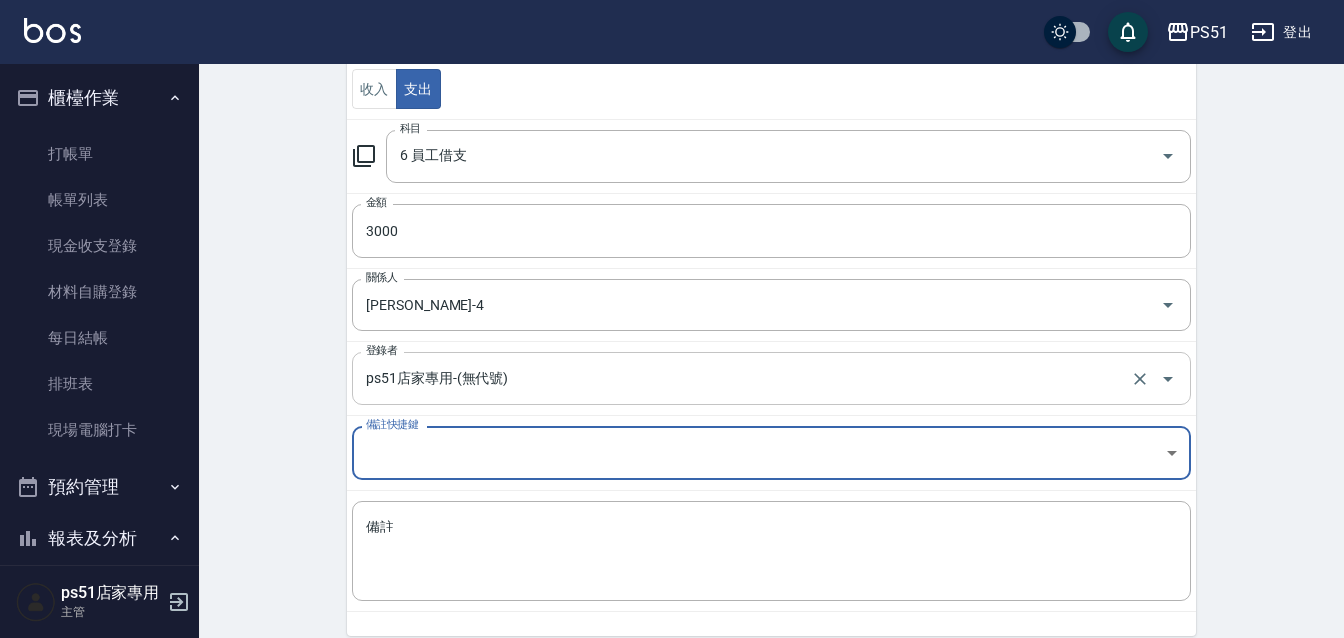
scroll to position [315, 0]
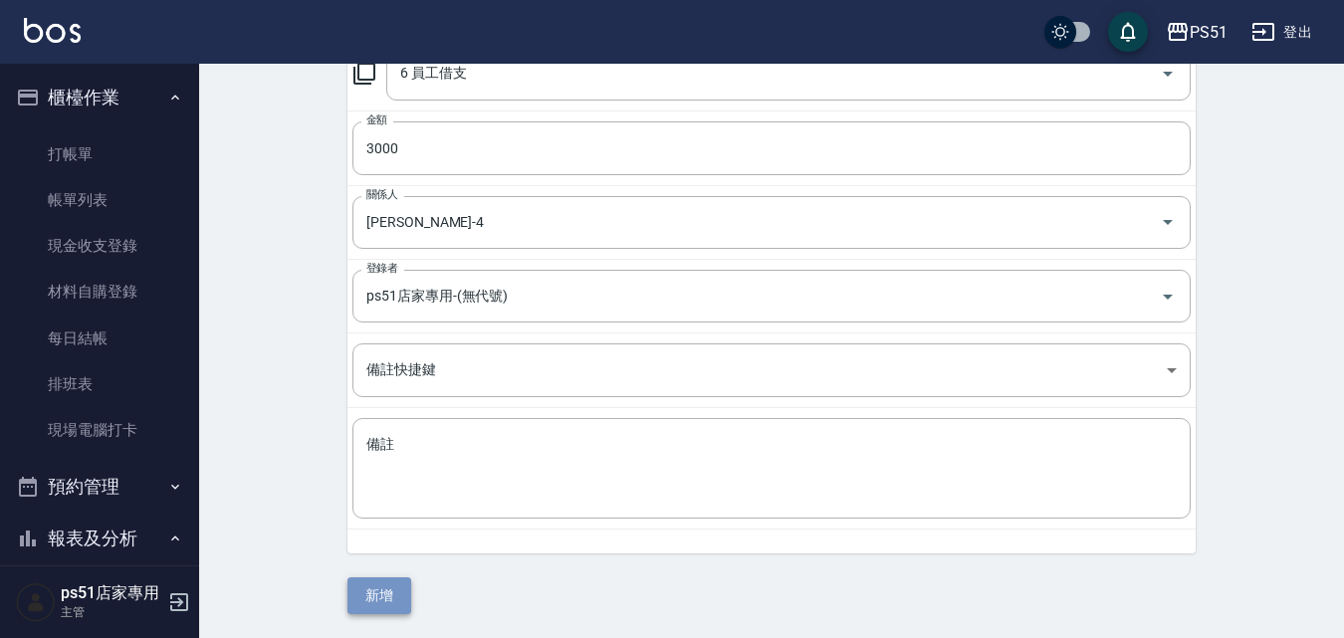
click at [404, 585] on button "新增" at bounding box center [379, 595] width 64 height 37
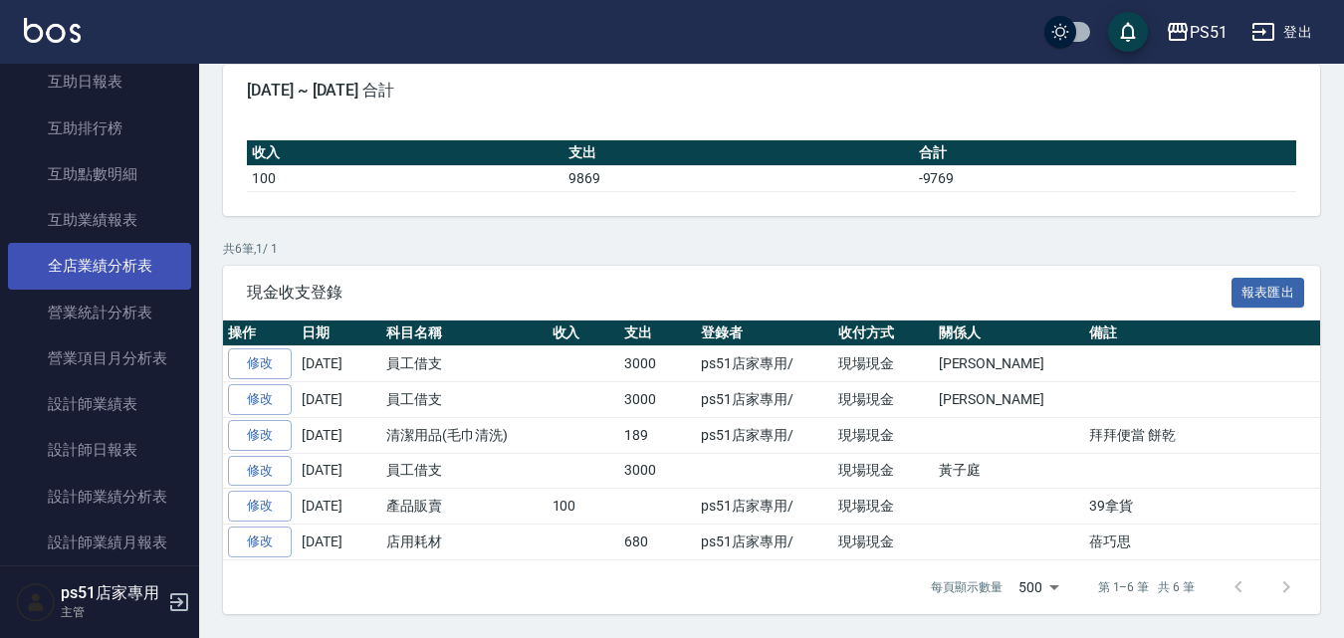
scroll to position [465, 0]
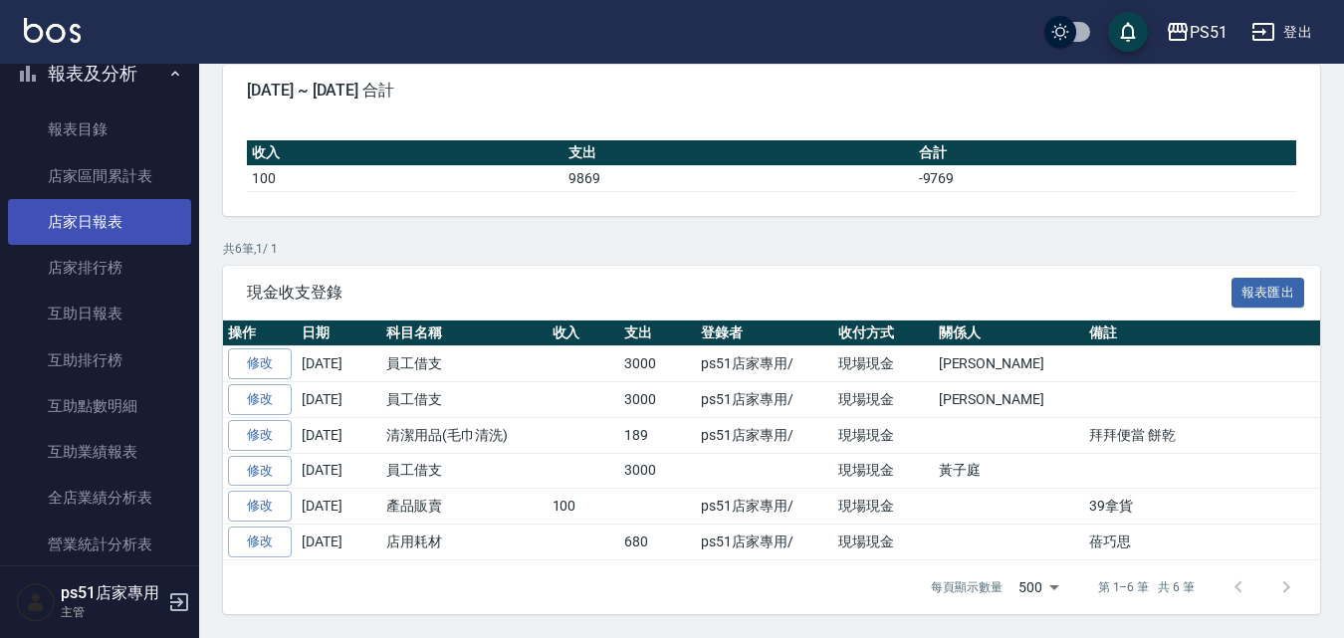
click at [127, 227] on link "店家日報表" at bounding box center [99, 222] width 183 height 46
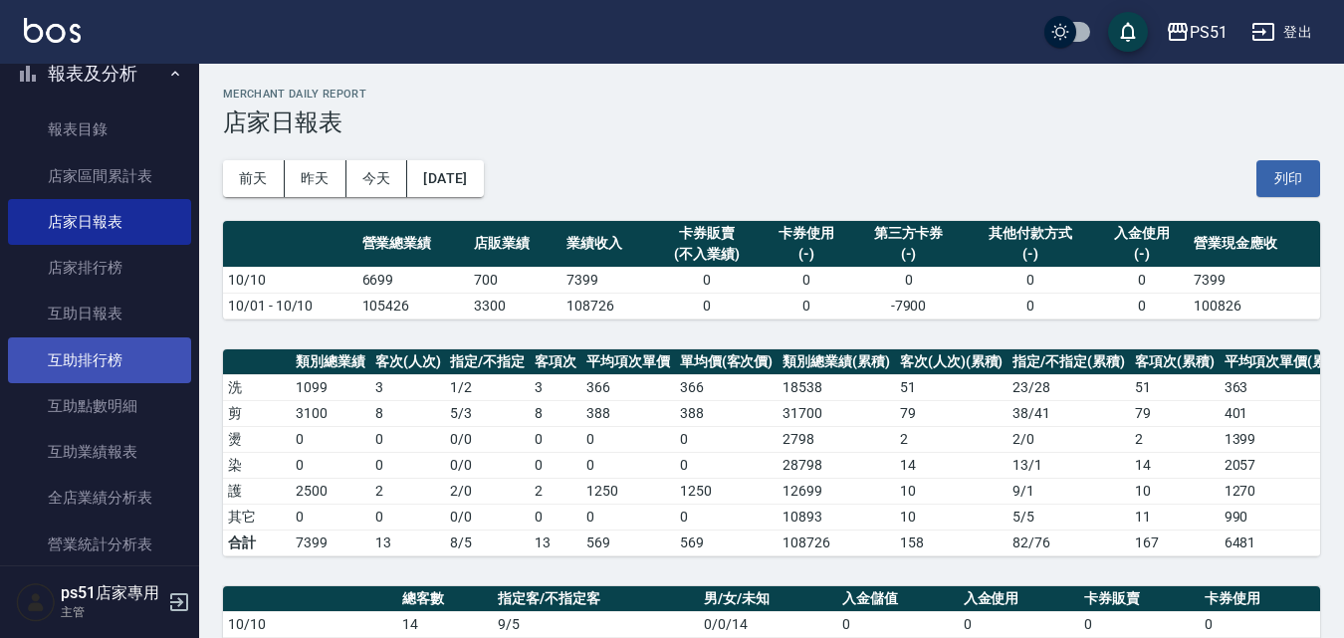
scroll to position [697, 0]
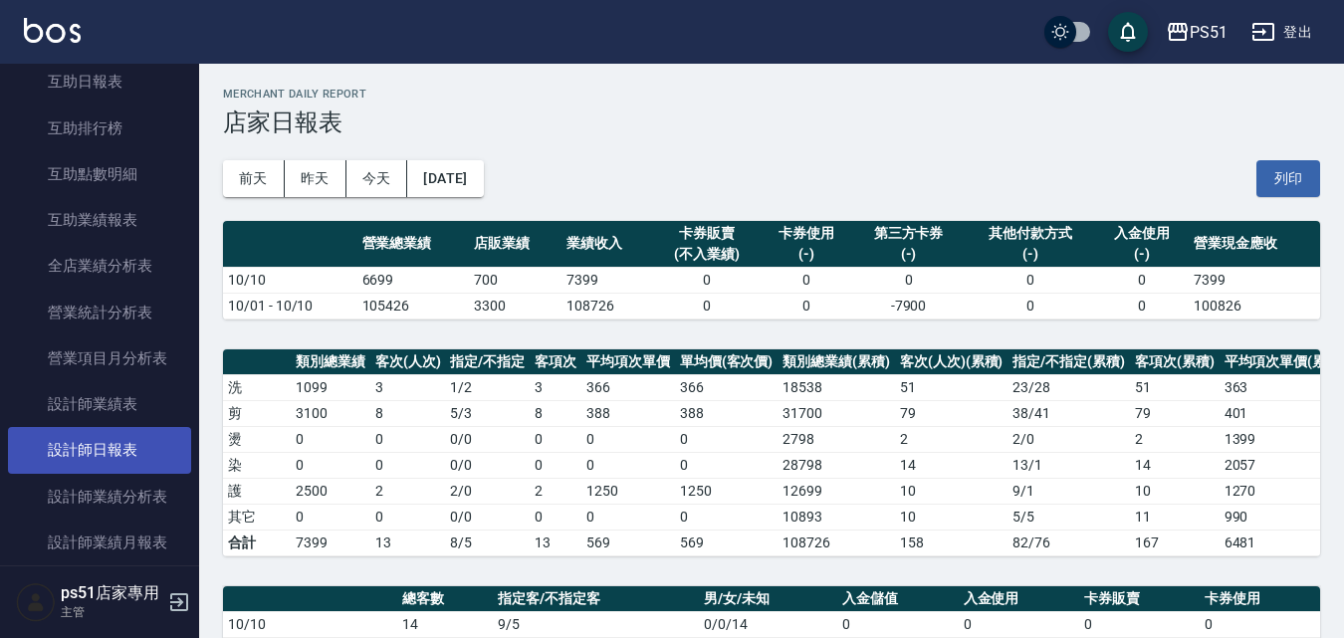
click at [128, 441] on link "設計師日報表" at bounding box center [99, 450] width 183 height 46
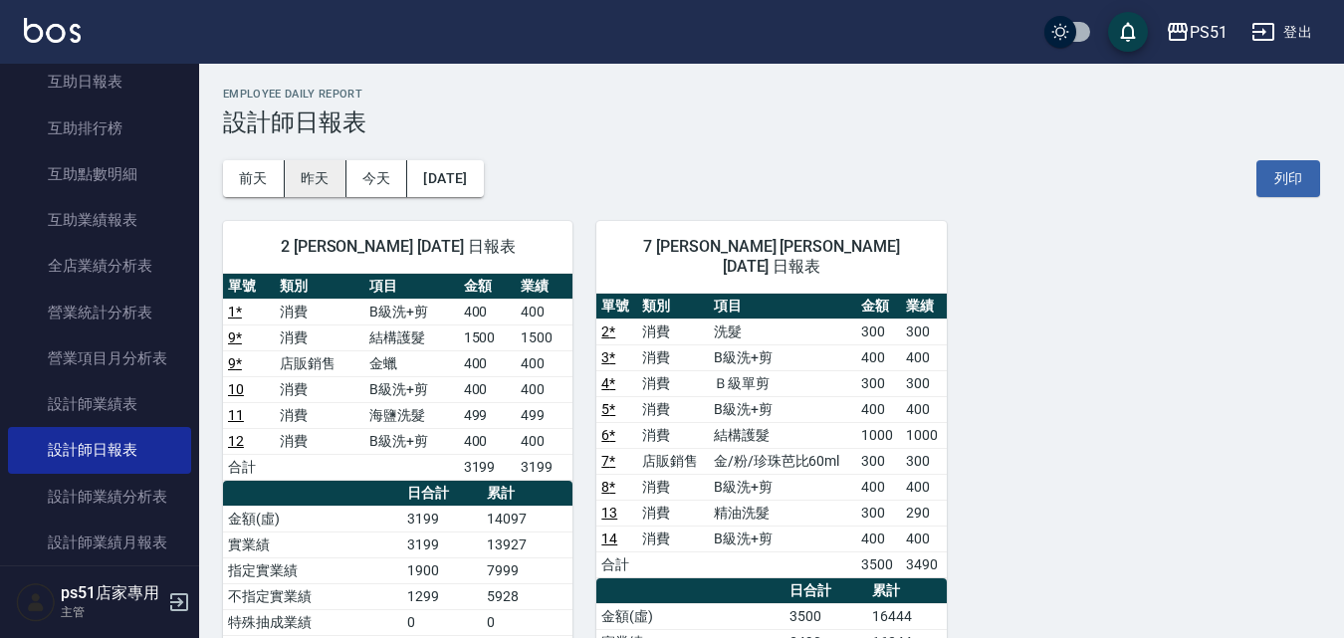
click at [315, 190] on button "昨天" at bounding box center [316, 178] width 62 height 37
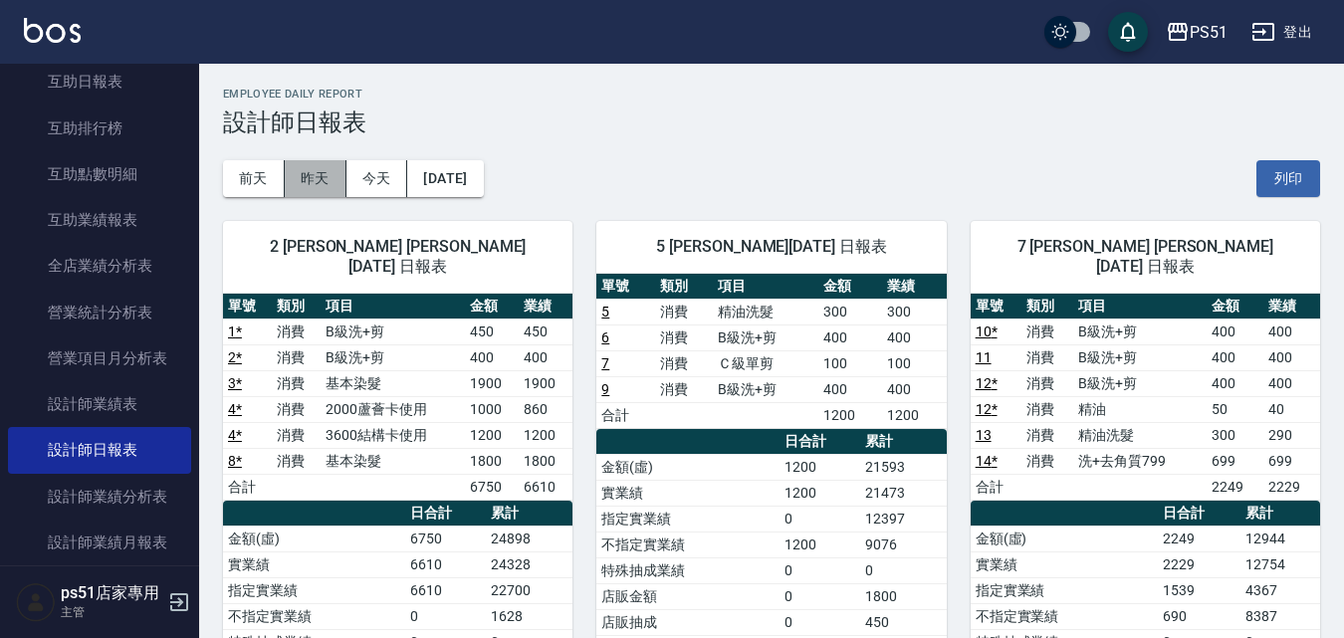
click at [308, 172] on button "昨天" at bounding box center [316, 178] width 62 height 37
click at [252, 181] on button "前天" at bounding box center [254, 178] width 62 height 37
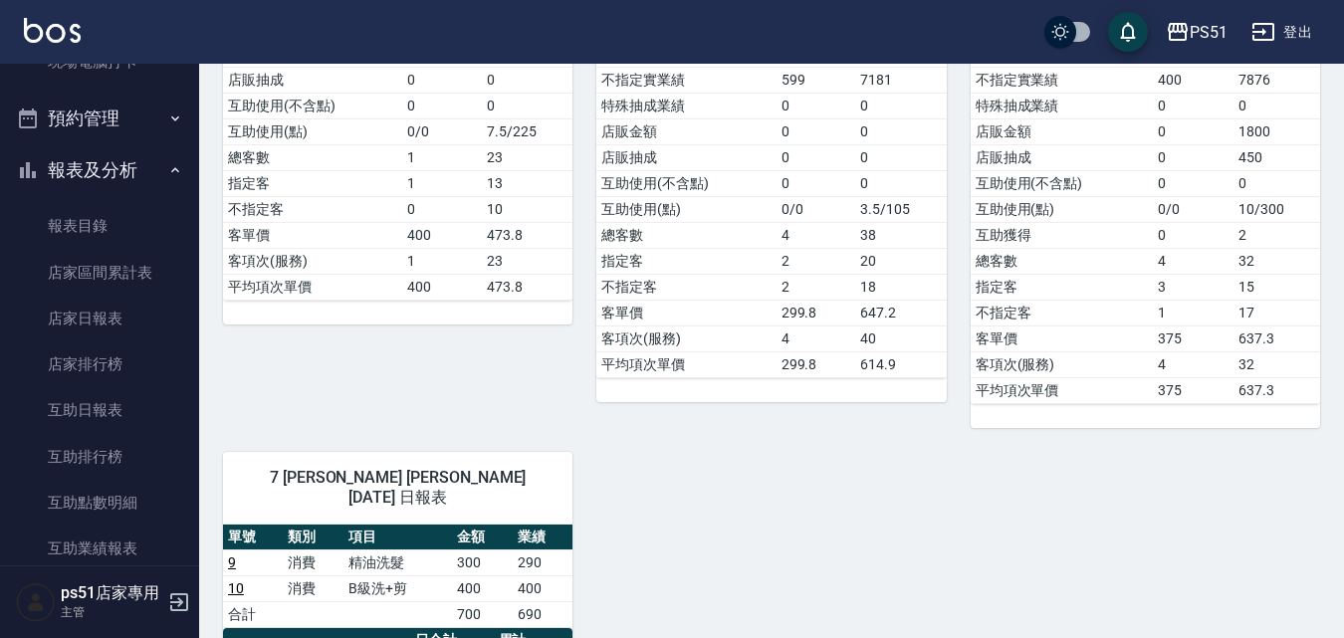
scroll to position [465, 0]
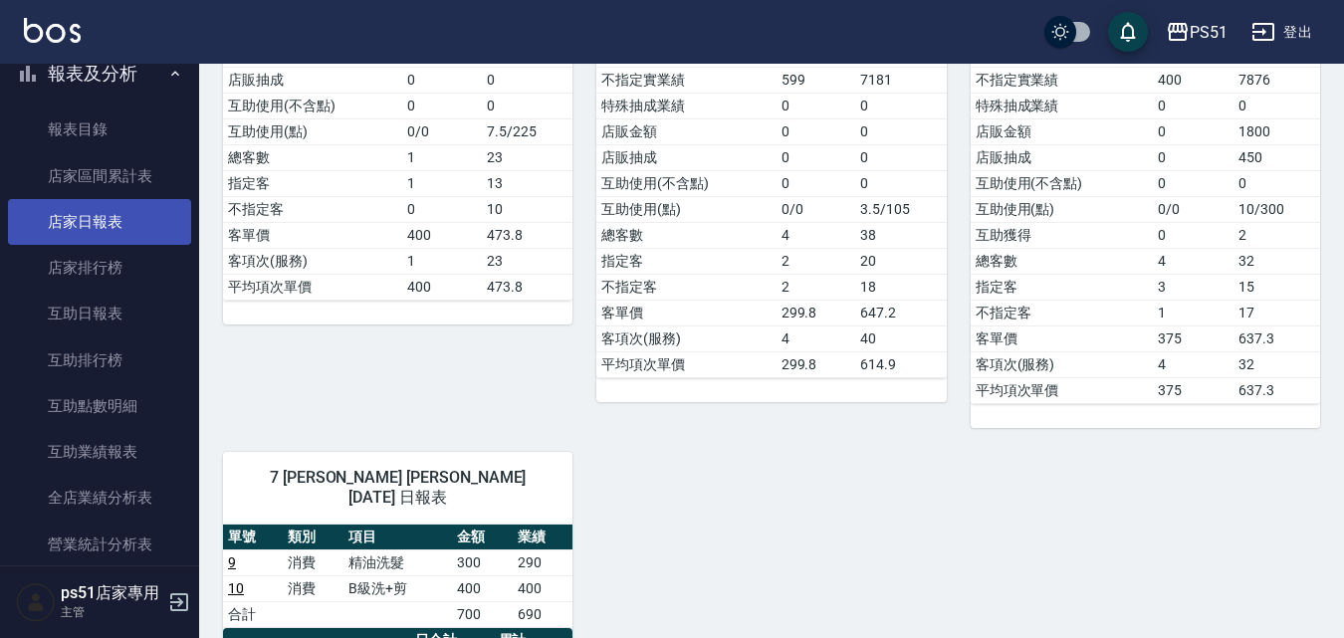
click at [145, 229] on link "店家日報表" at bounding box center [99, 222] width 183 height 46
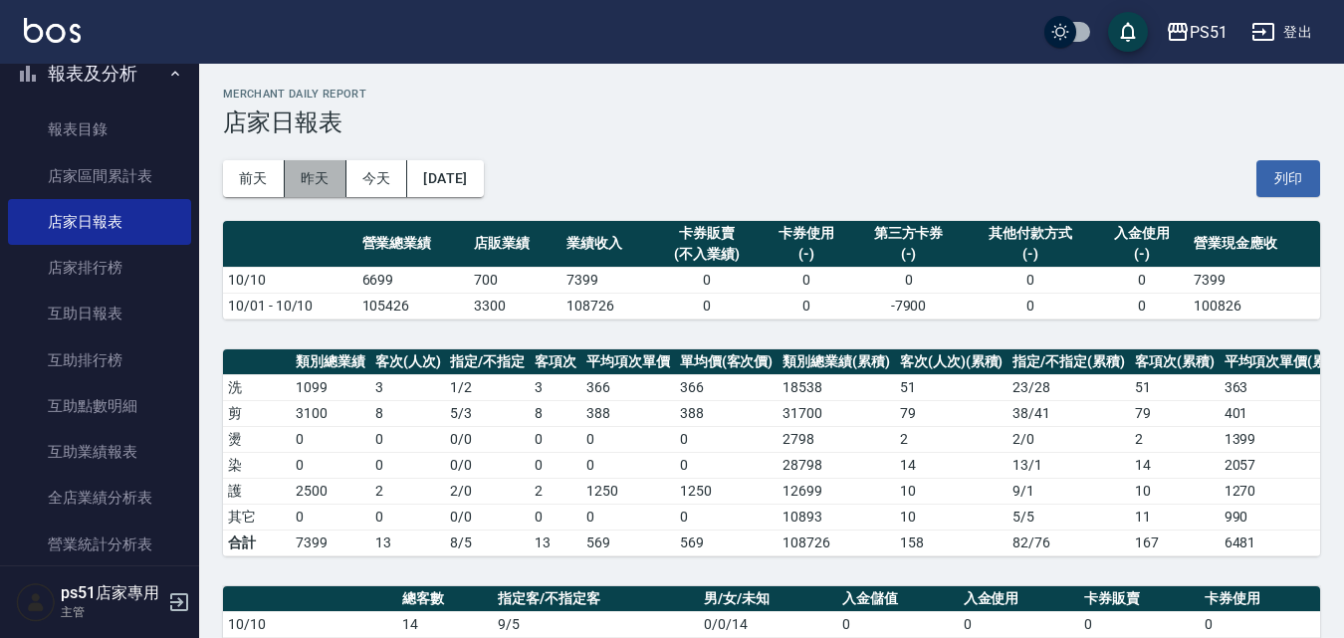
click at [332, 174] on button "昨天" at bounding box center [316, 178] width 62 height 37
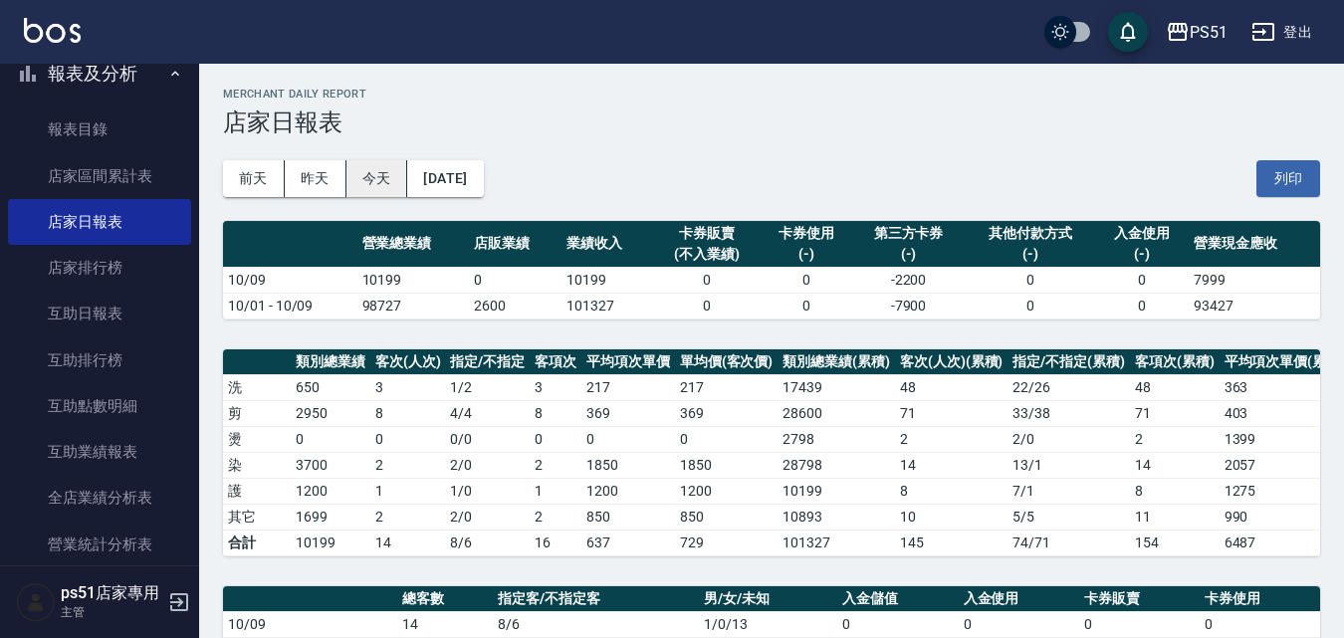
click at [366, 163] on button "今天" at bounding box center [377, 178] width 62 height 37
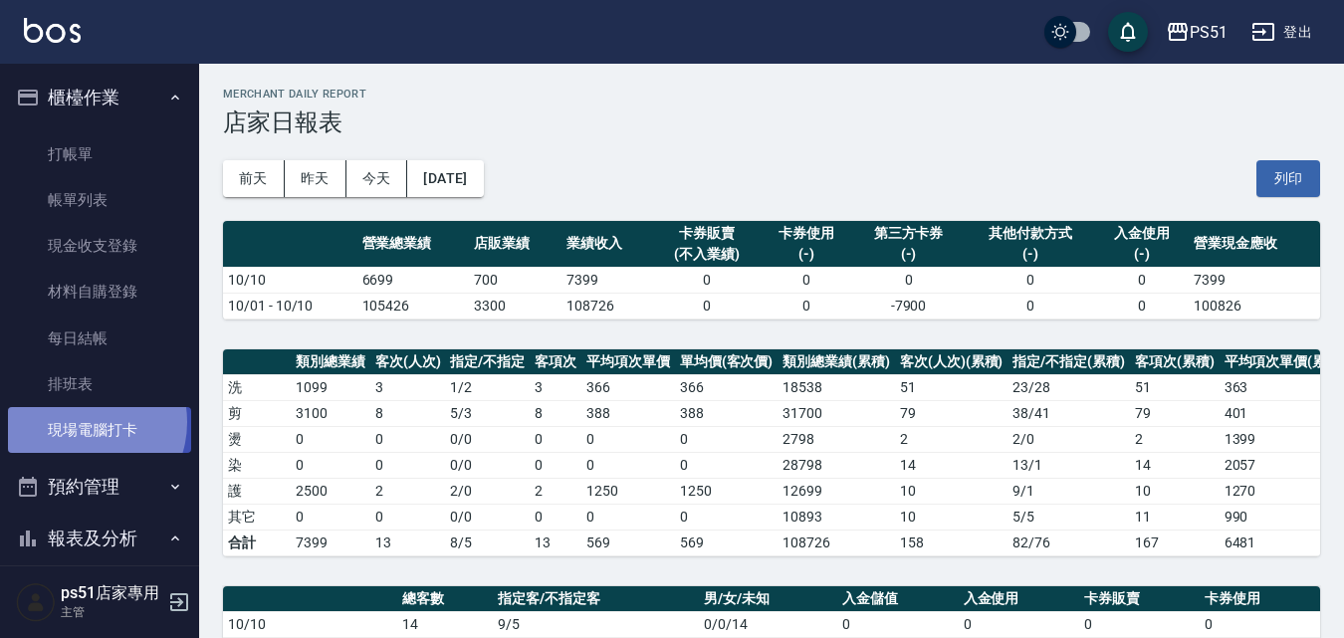
click at [80, 422] on link "現場電腦打卡" at bounding box center [99, 430] width 183 height 46
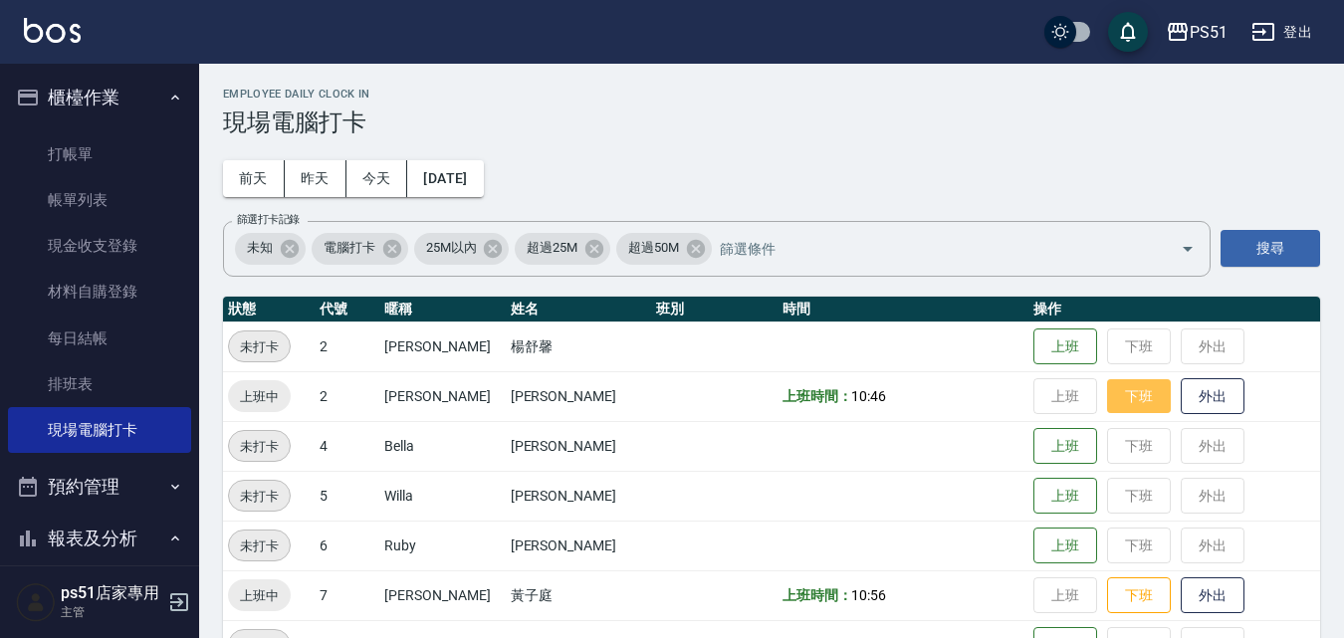
click at [1122, 403] on button "下班" at bounding box center [1139, 396] width 64 height 35
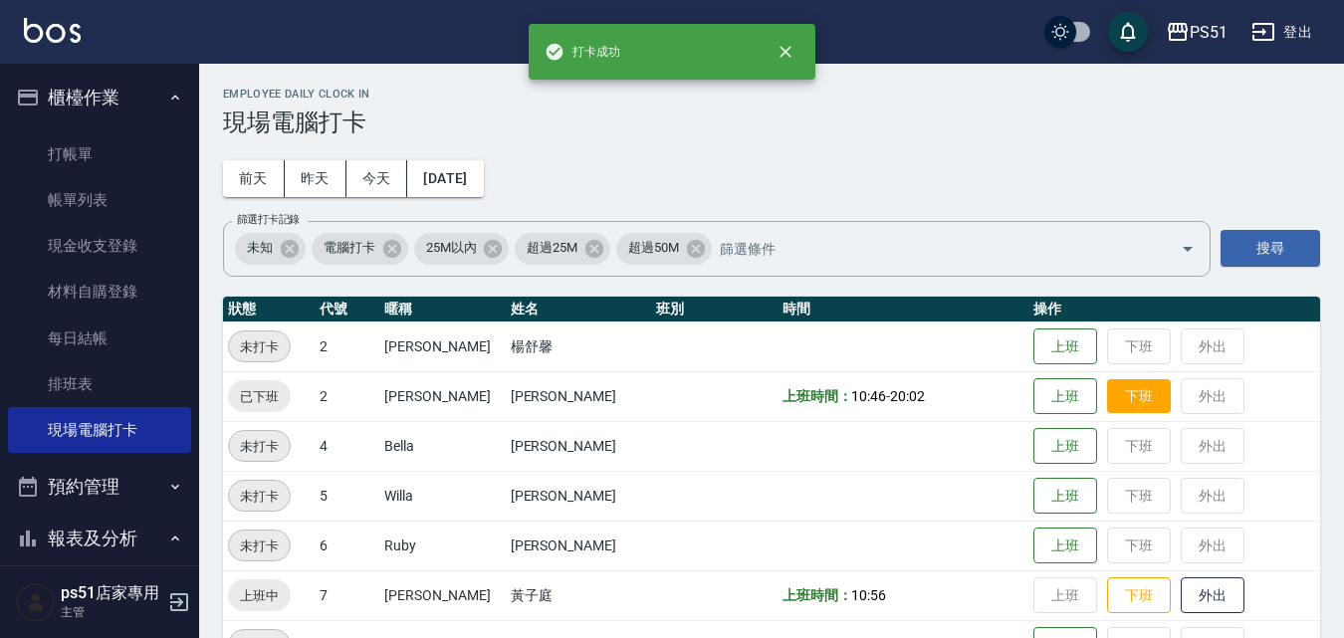
scroll to position [232, 0]
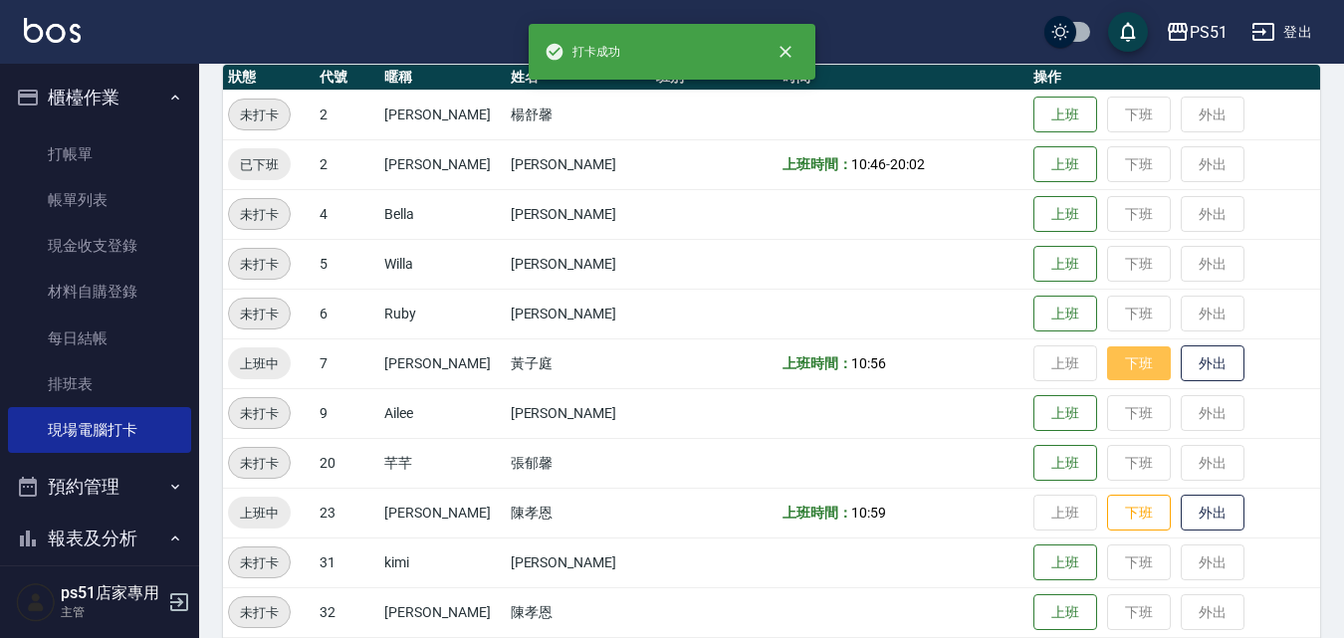
click at [1122, 370] on button "下班" at bounding box center [1139, 363] width 64 height 35
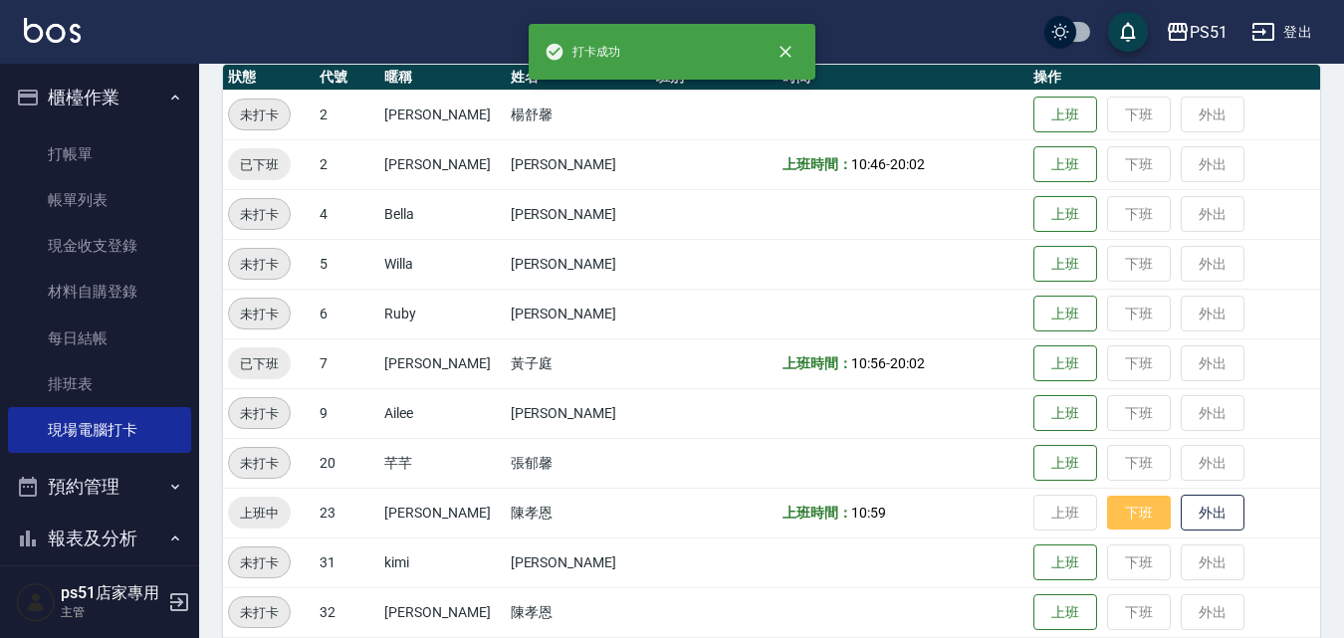
click at [1144, 513] on button "下班" at bounding box center [1139, 513] width 64 height 35
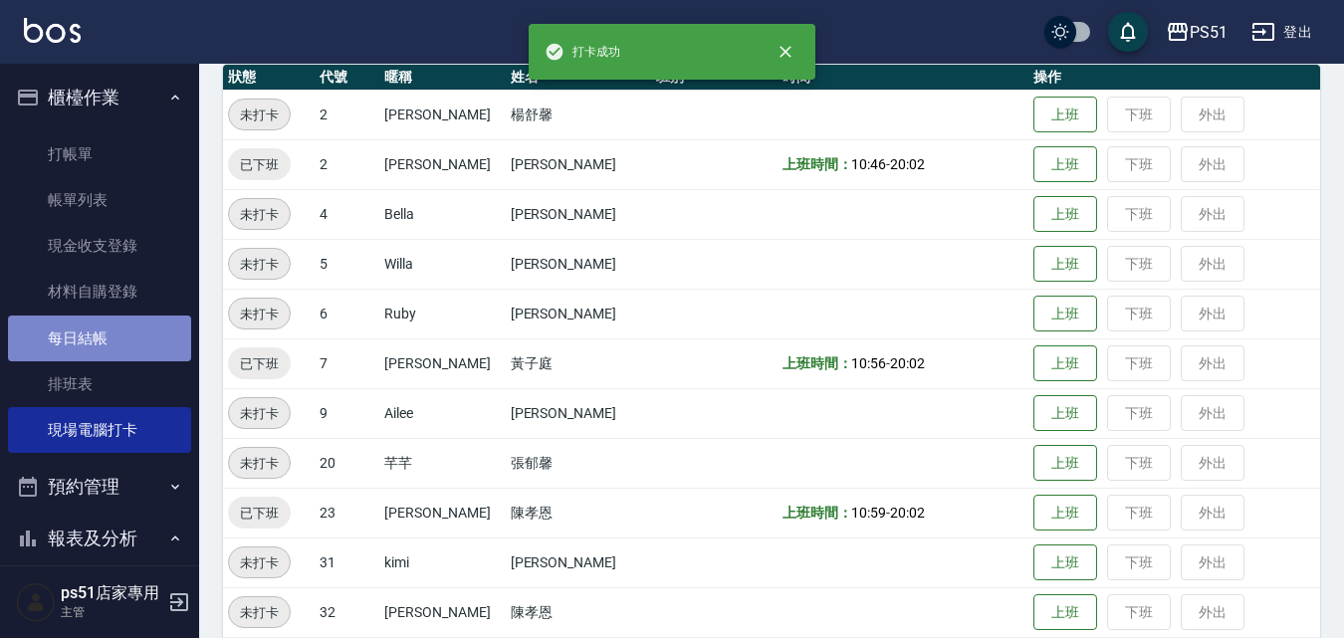
click at [122, 344] on link "每日結帳" at bounding box center [99, 339] width 183 height 46
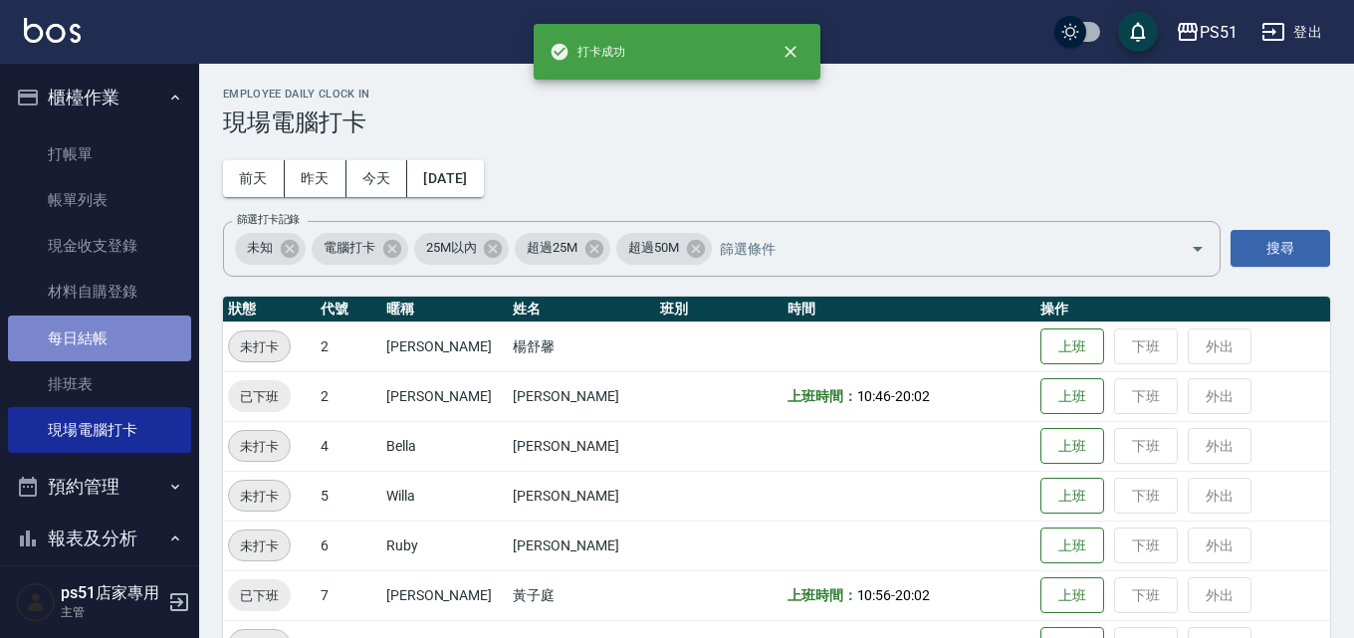
click at [122, 344] on link "每日結帳" at bounding box center [99, 339] width 183 height 46
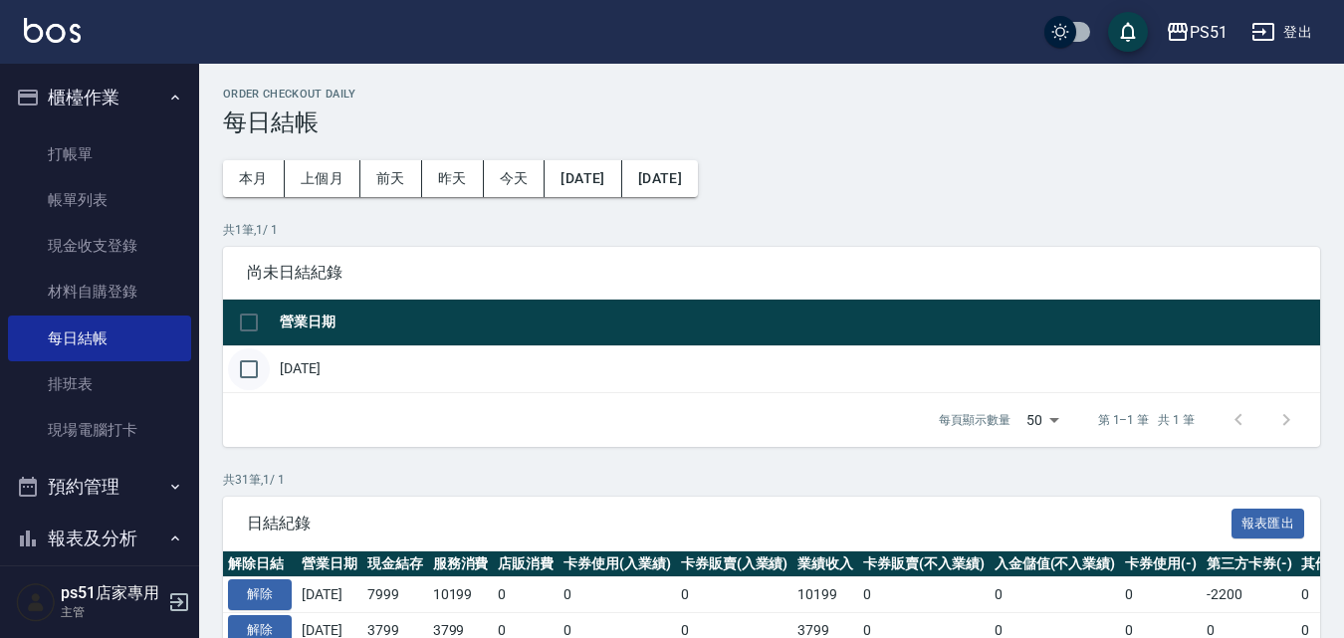
click at [263, 370] on input "checkbox" at bounding box center [249, 369] width 42 height 42
checkbox input "true"
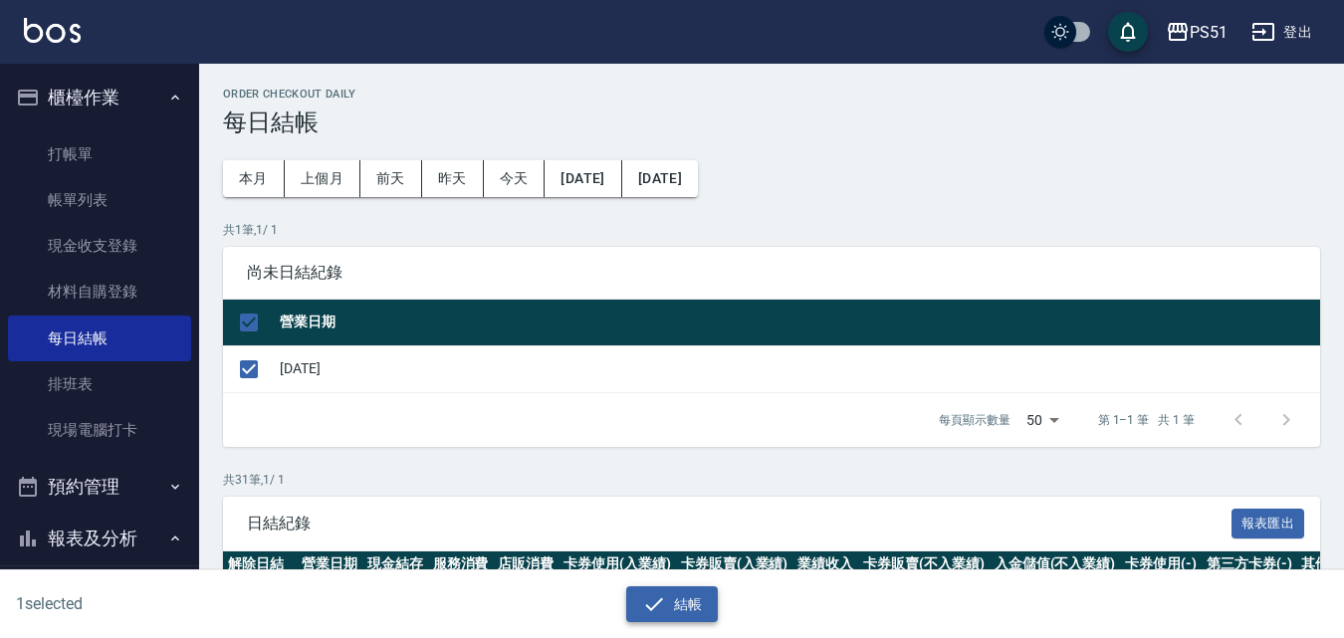
click at [664, 608] on icon "button" at bounding box center [654, 604] width 24 height 24
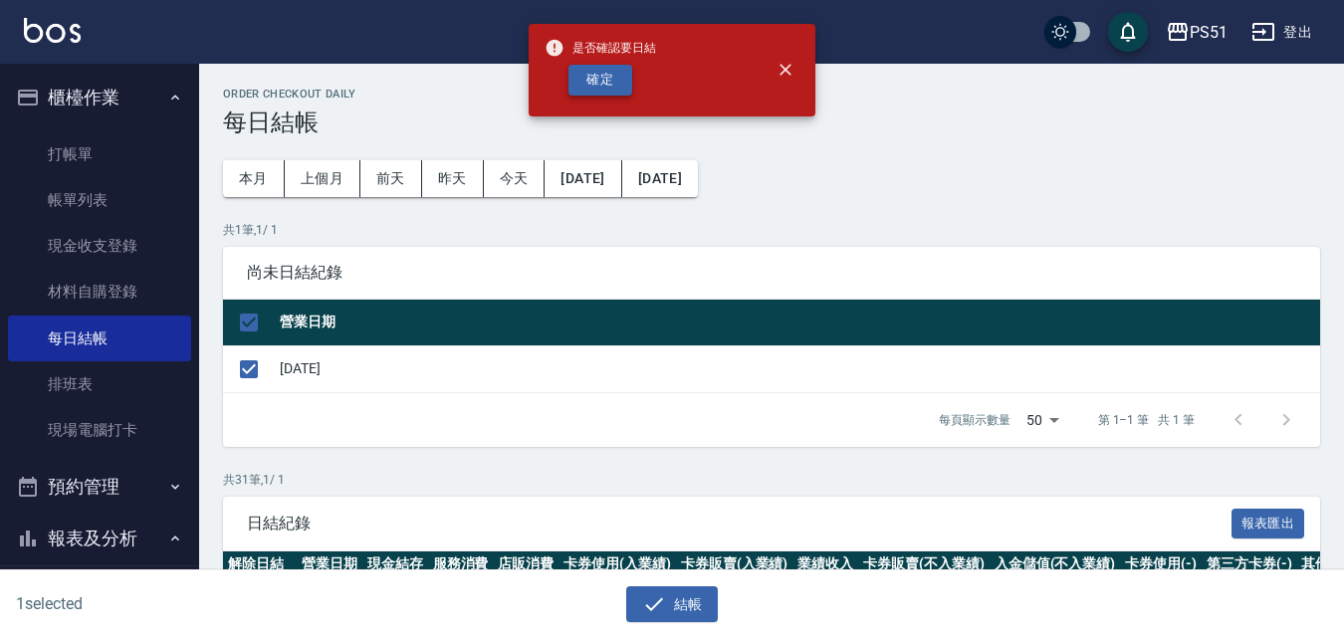
click at [613, 80] on button "確定" at bounding box center [600, 80] width 64 height 31
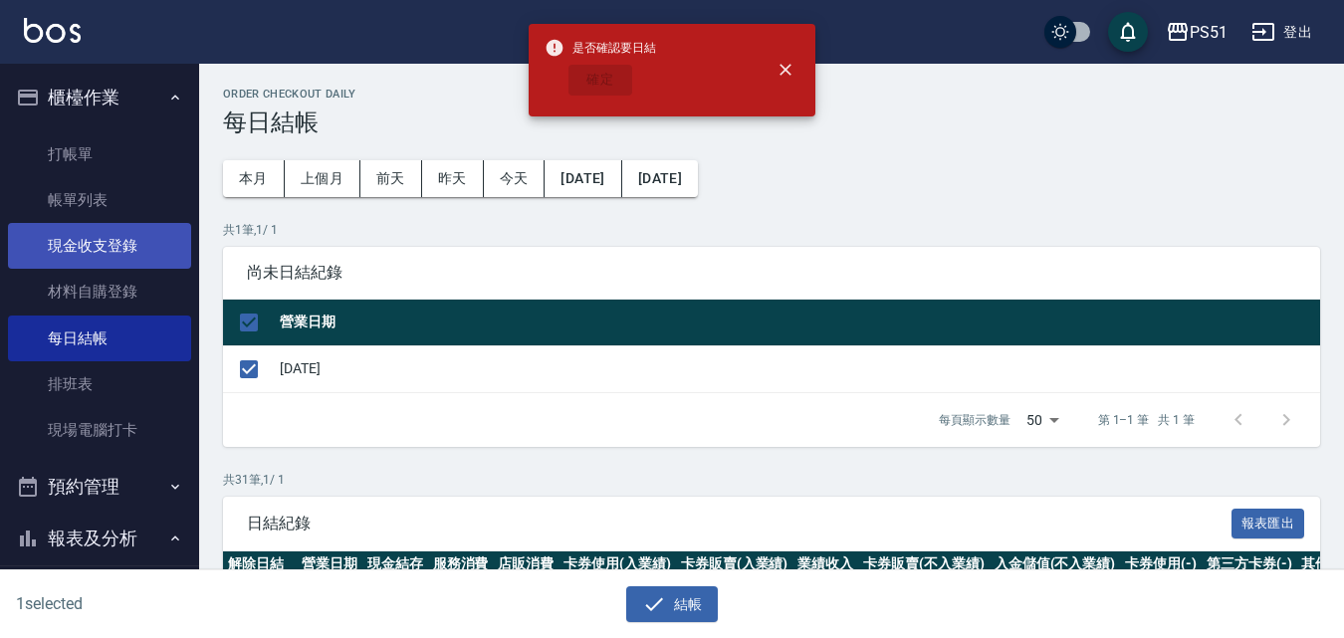
checkbox input "false"
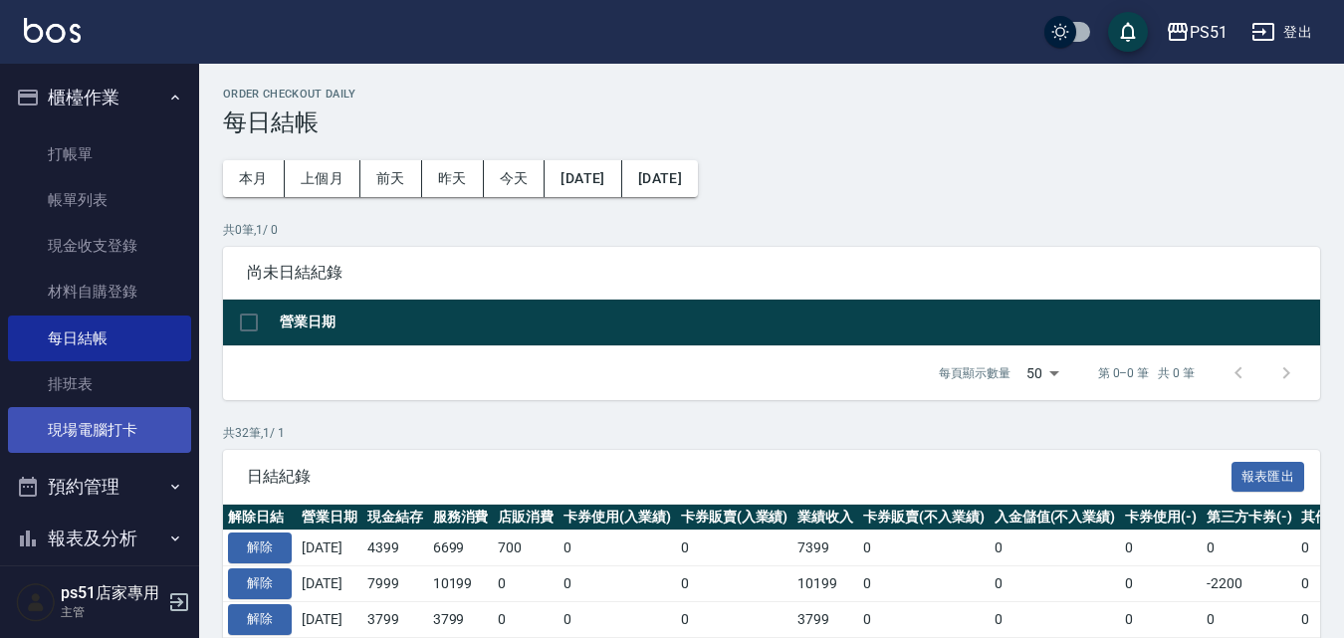
click at [106, 418] on link "現場電腦打卡" at bounding box center [99, 430] width 183 height 46
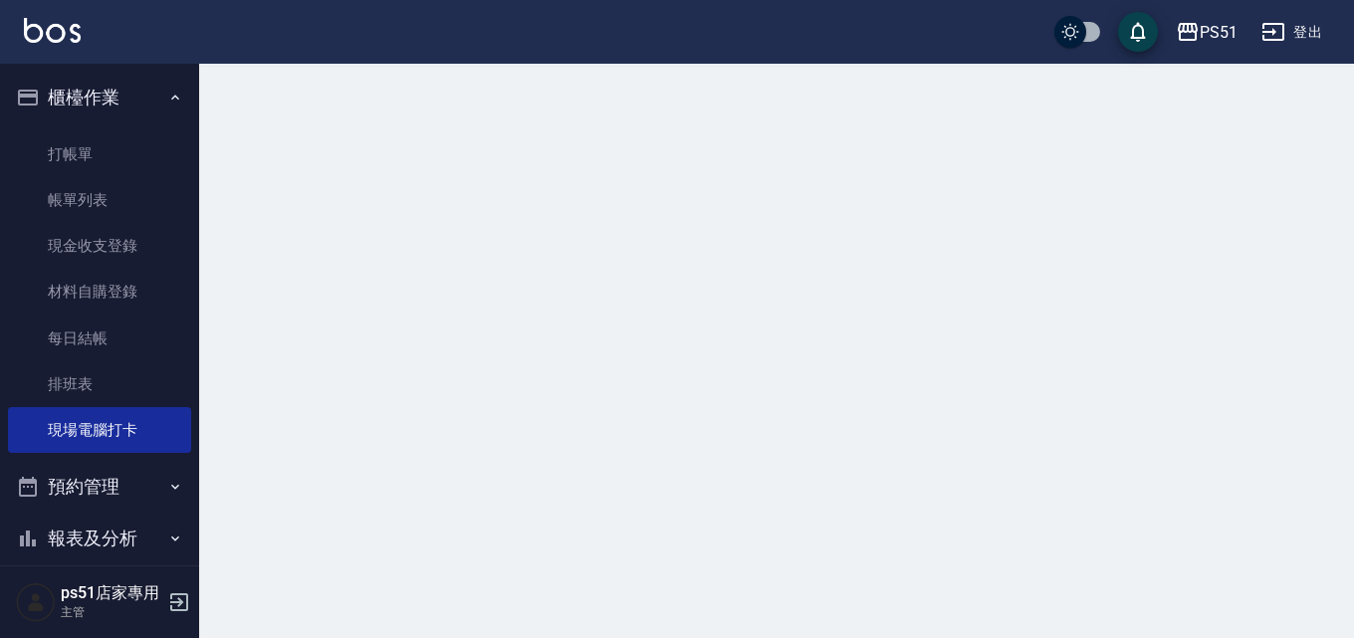
click at [223, 425] on div at bounding box center [677, 319] width 1354 height 638
